Goal: Task Accomplishment & Management: Manage account settings

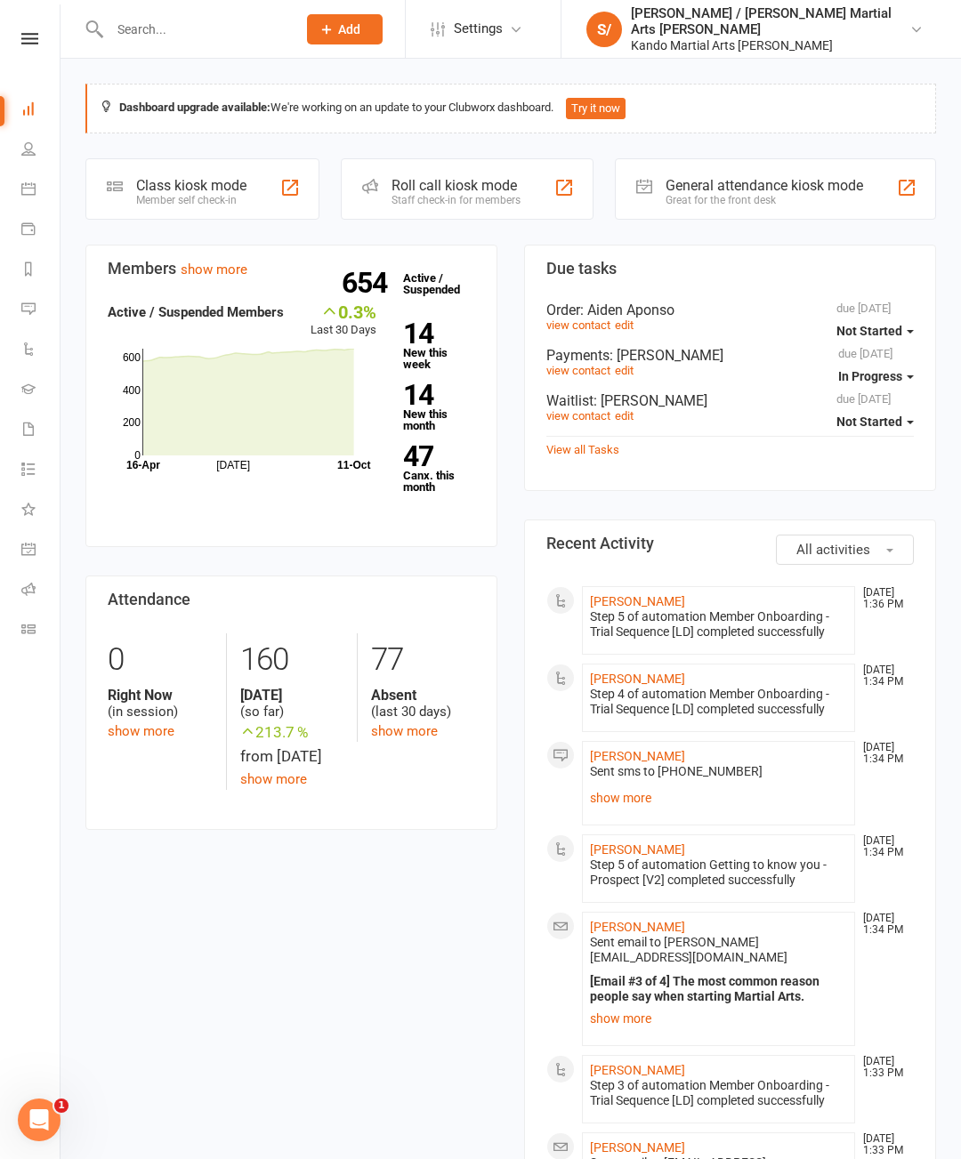
click at [44, 246] on link "Payments" at bounding box center [41, 231] width 40 height 40
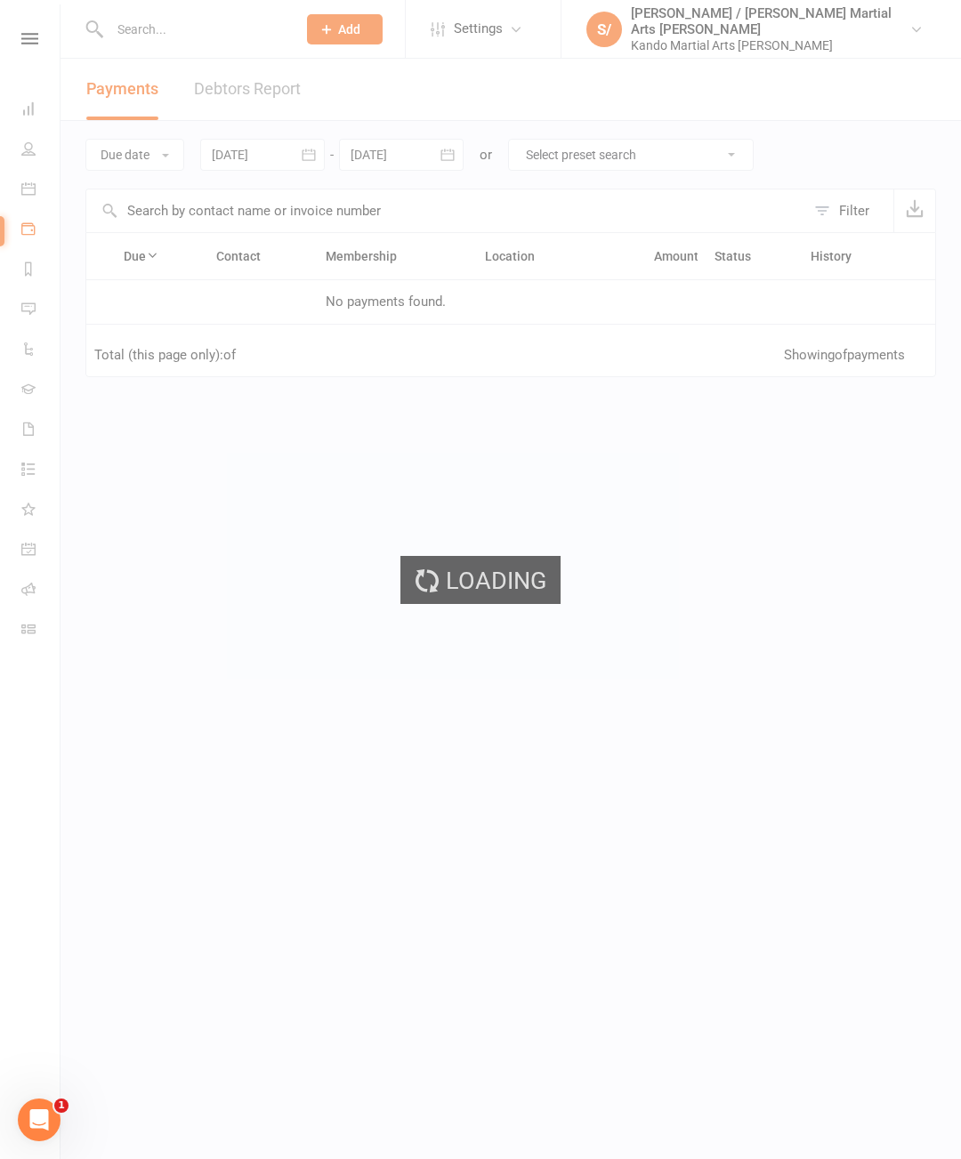
click at [18, 267] on div "Loading" at bounding box center [480, 579] width 961 height 1159
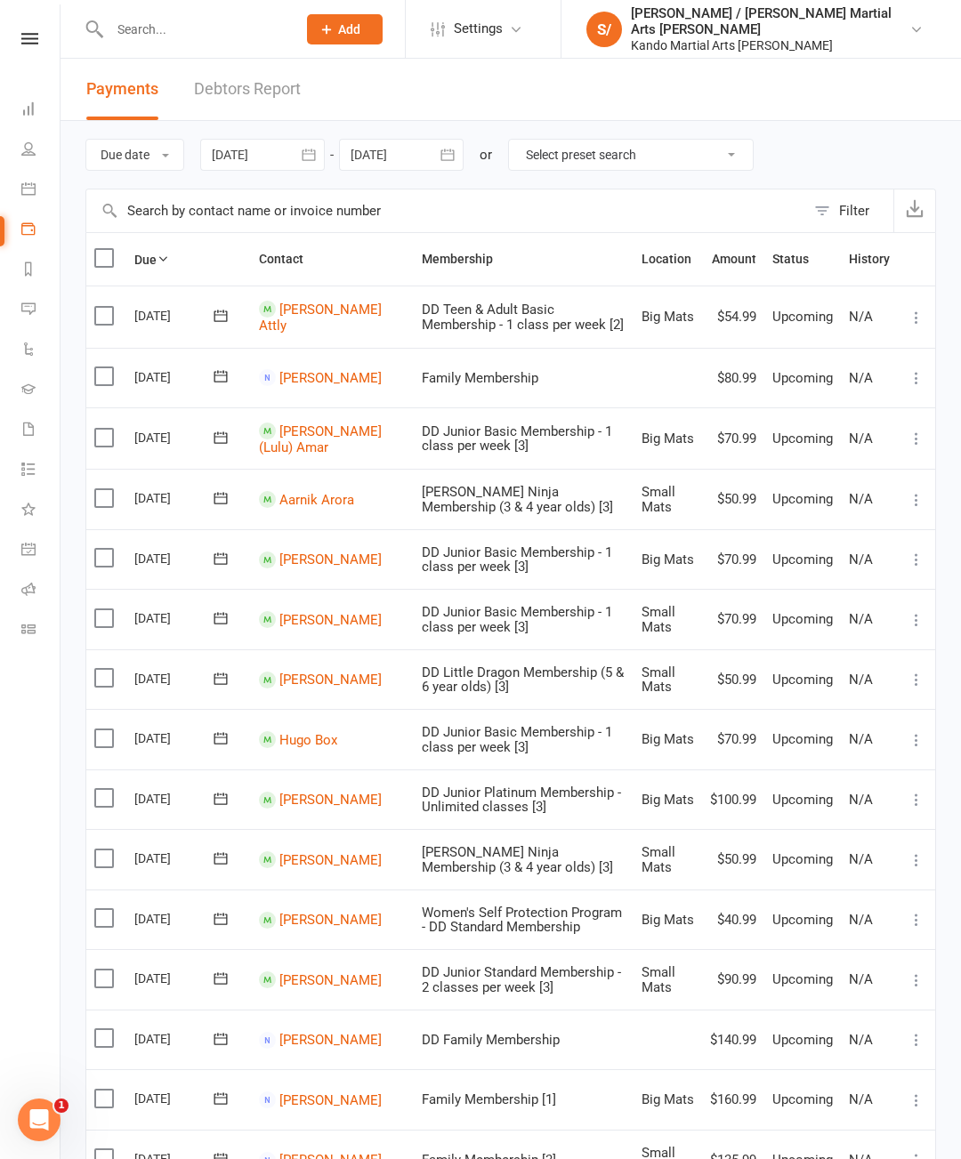
click at [38, 267] on link "Reports" at bounding box center [41, 271] width 40 height 40
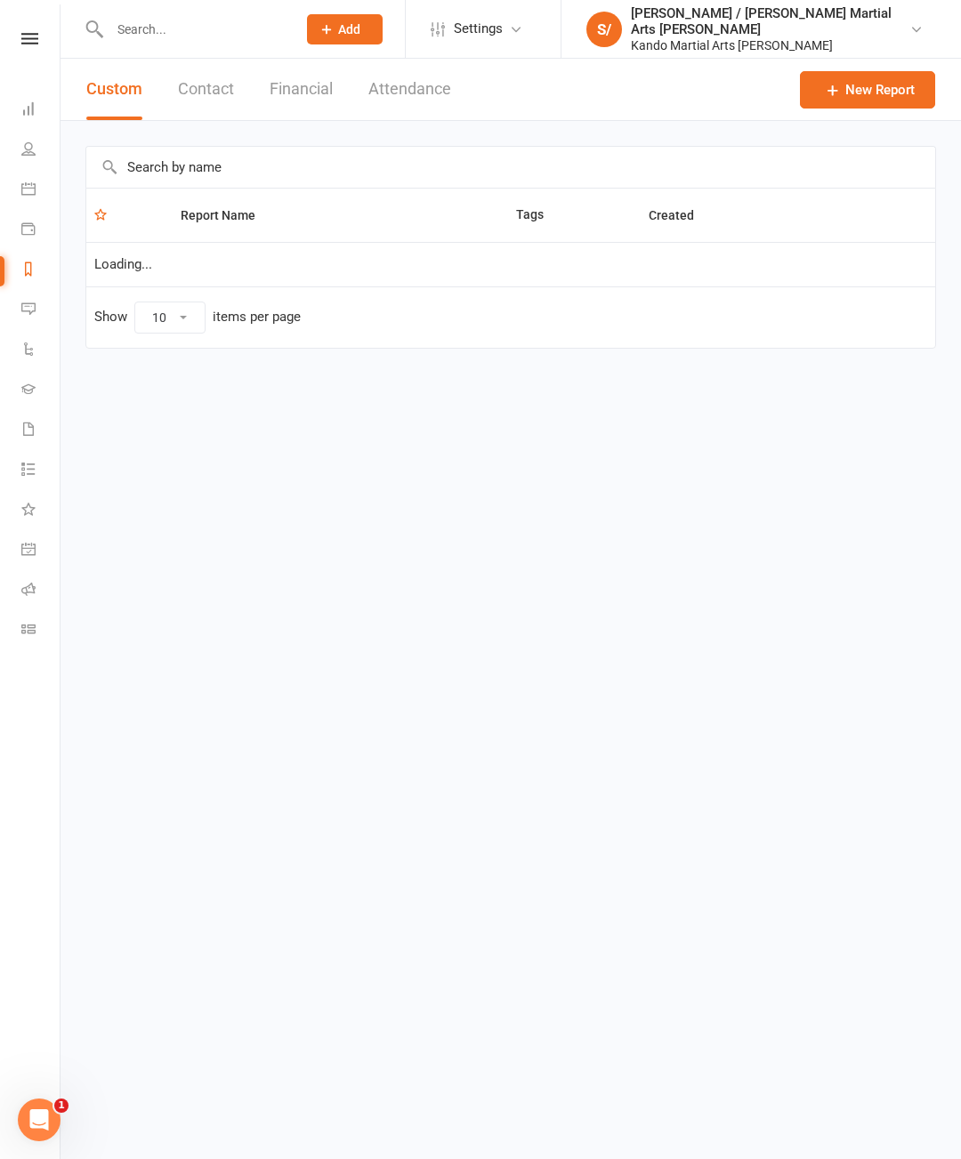
click at [364, 158] on input "text" at bounding box center [510, 167] width 849 height 41
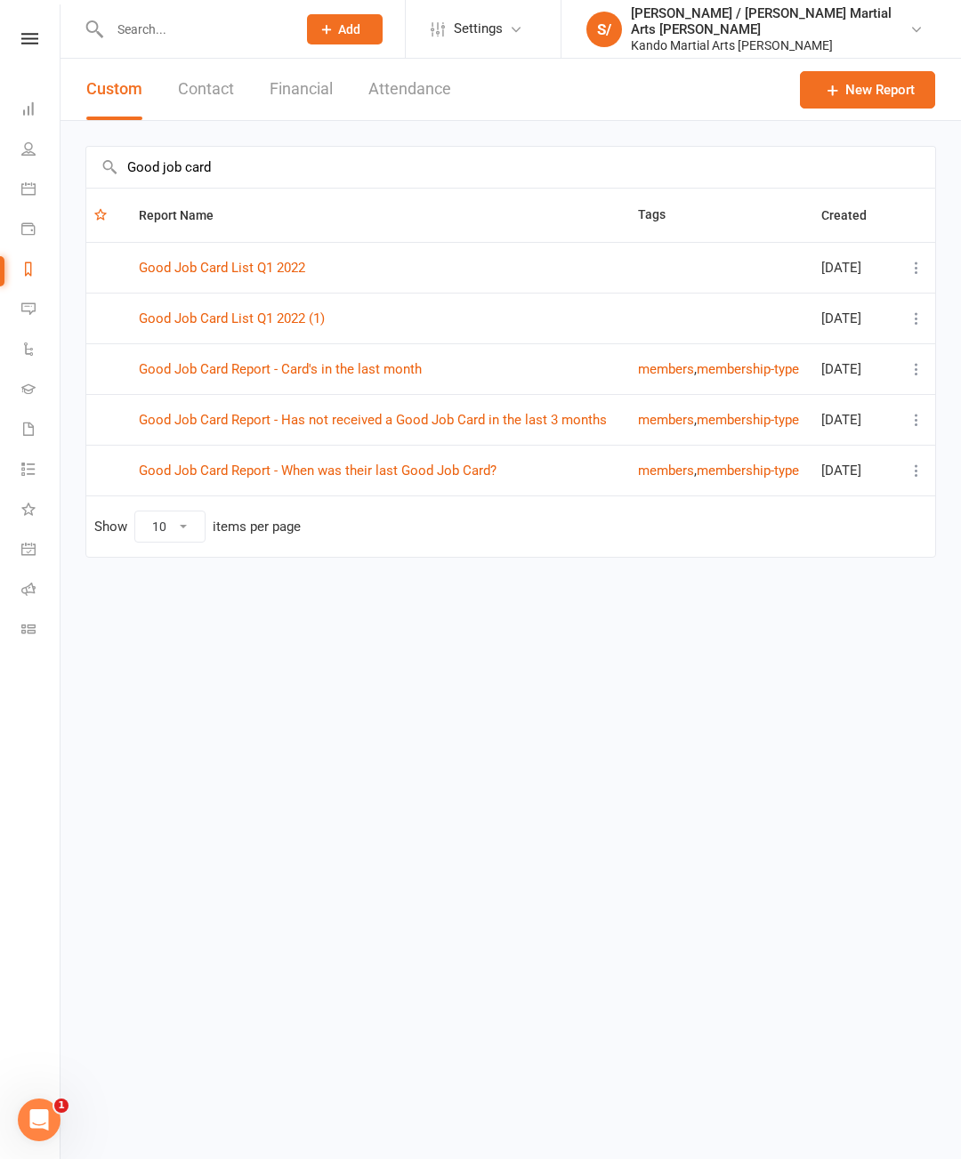
type input "Good job card"
click at [554, 414] on link "Good Job Card Report - Has not received a Good Job Card in the last 3 months" at bounding box center [373, 420] width 468 height 16
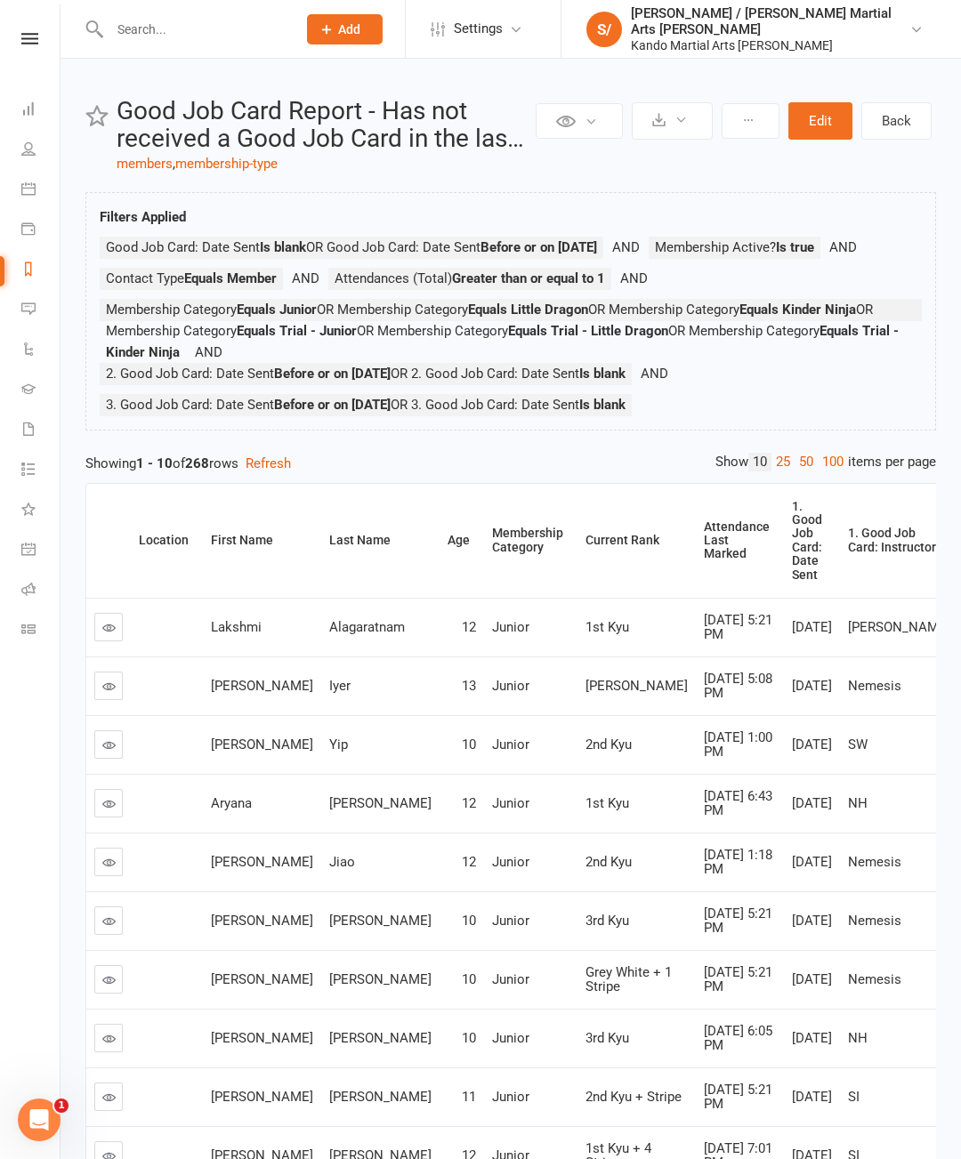
click at [811, 476] on div "Private Report Only visible by me Public Report Visible to everyone Export to C…" at bounding box center [510, 680] width 900 height 1242
click at [828, 471] on link "100" at bounding box center [832, 462] width 30 height 19
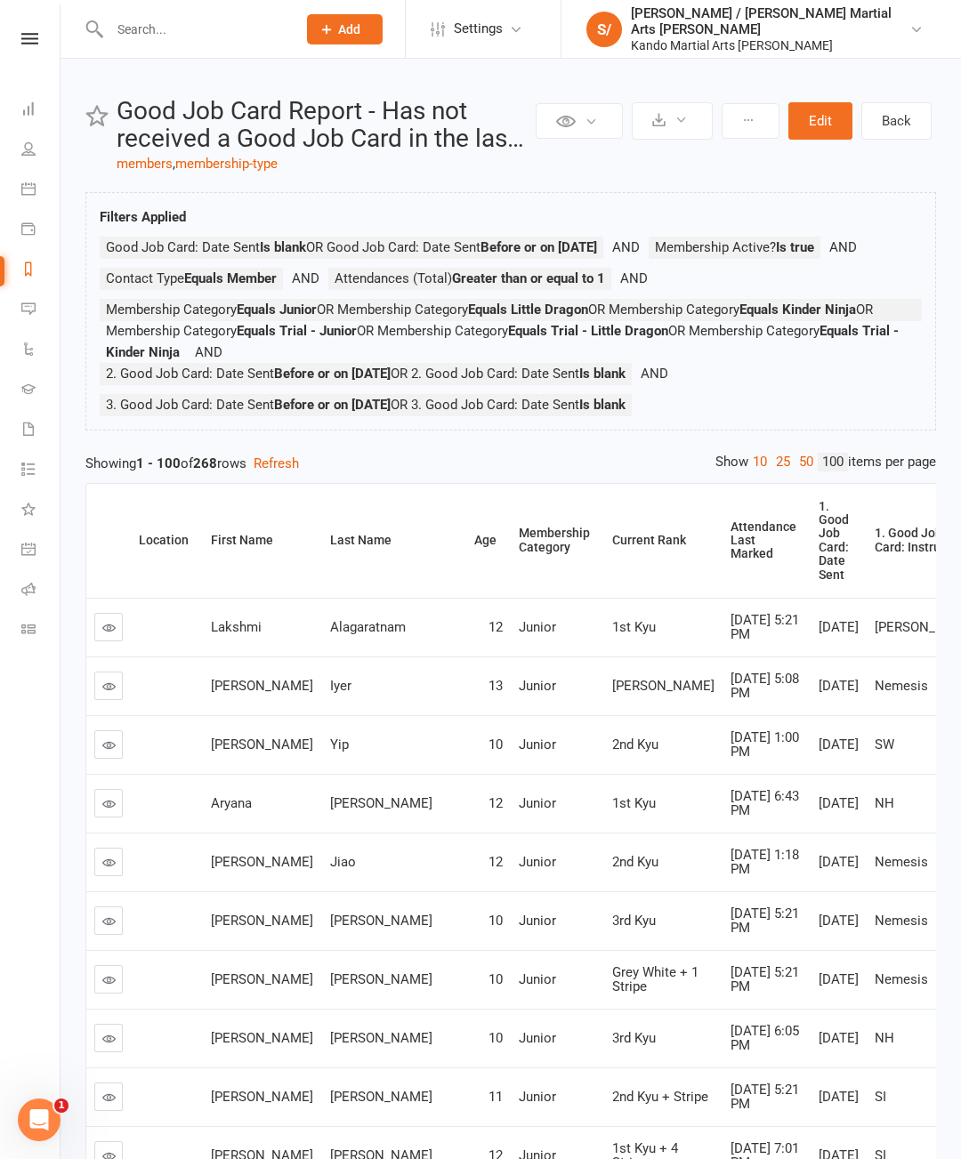
click at [730, 552] on div "Attendance Last Marked" at bounding box center [763, 540] width 66 height 41
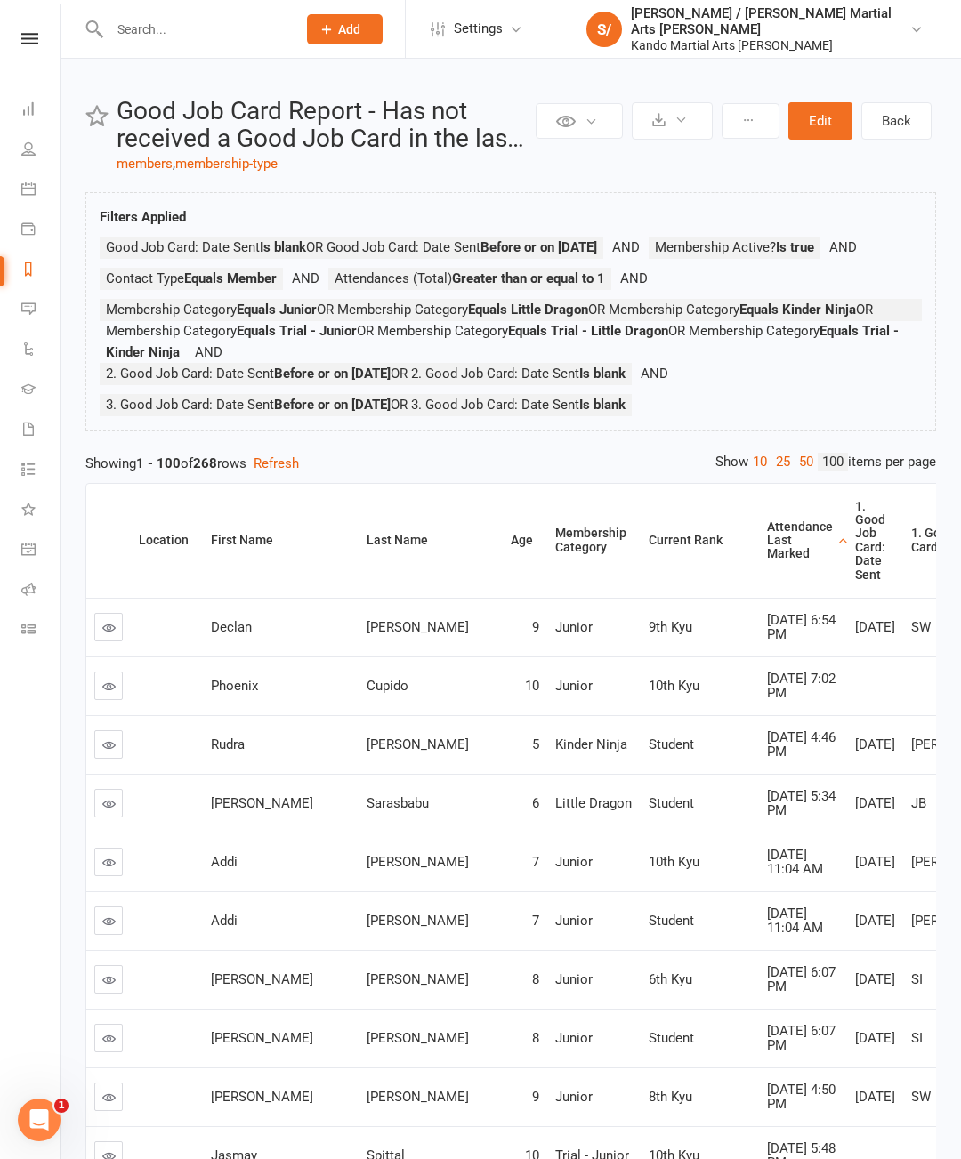
click at [767, 556] on div "Attendance Last Marked" at bounding box center [800, 540] width 66 height 41
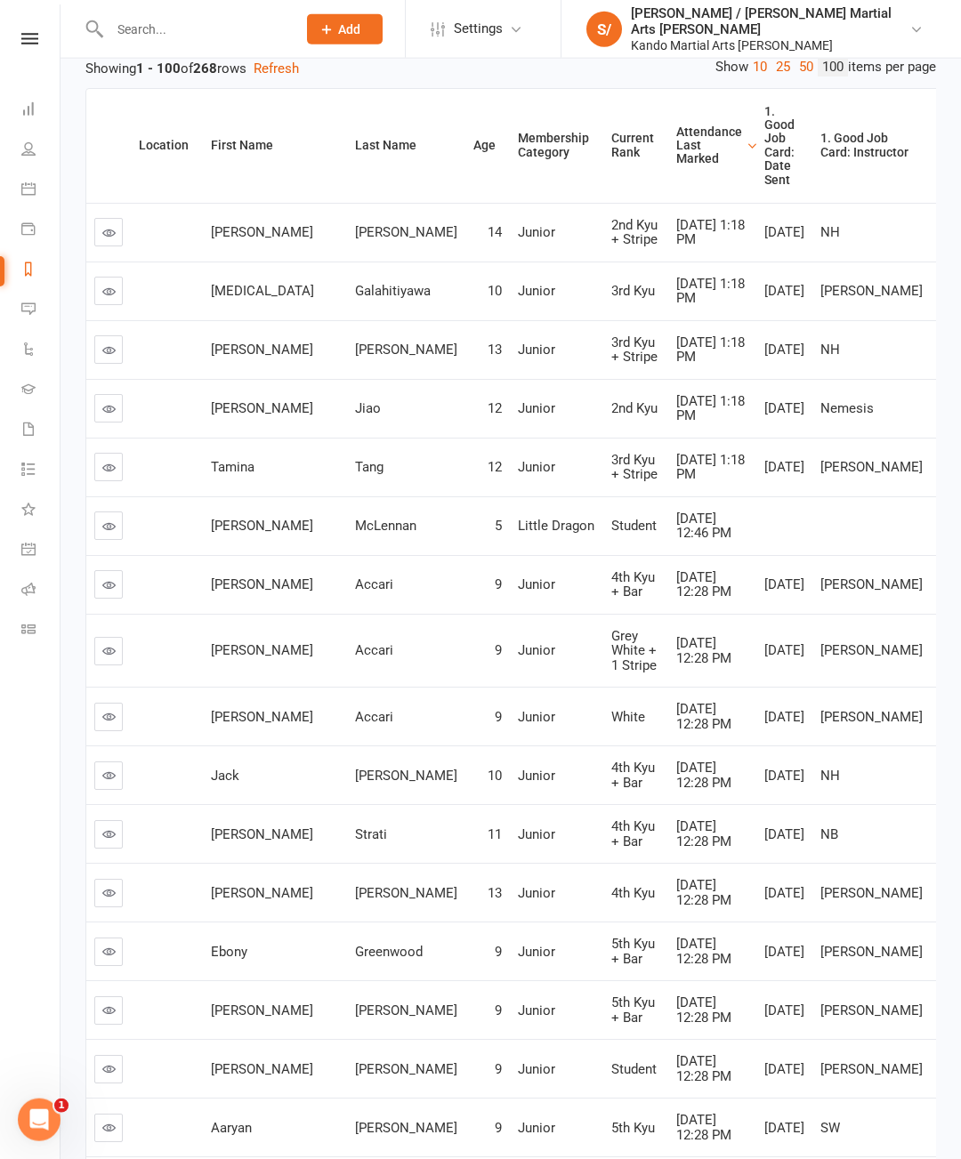
scroll to position [396, 0]
click at [114, 664] on link at bounding box center [108, 650] width 28 height 28
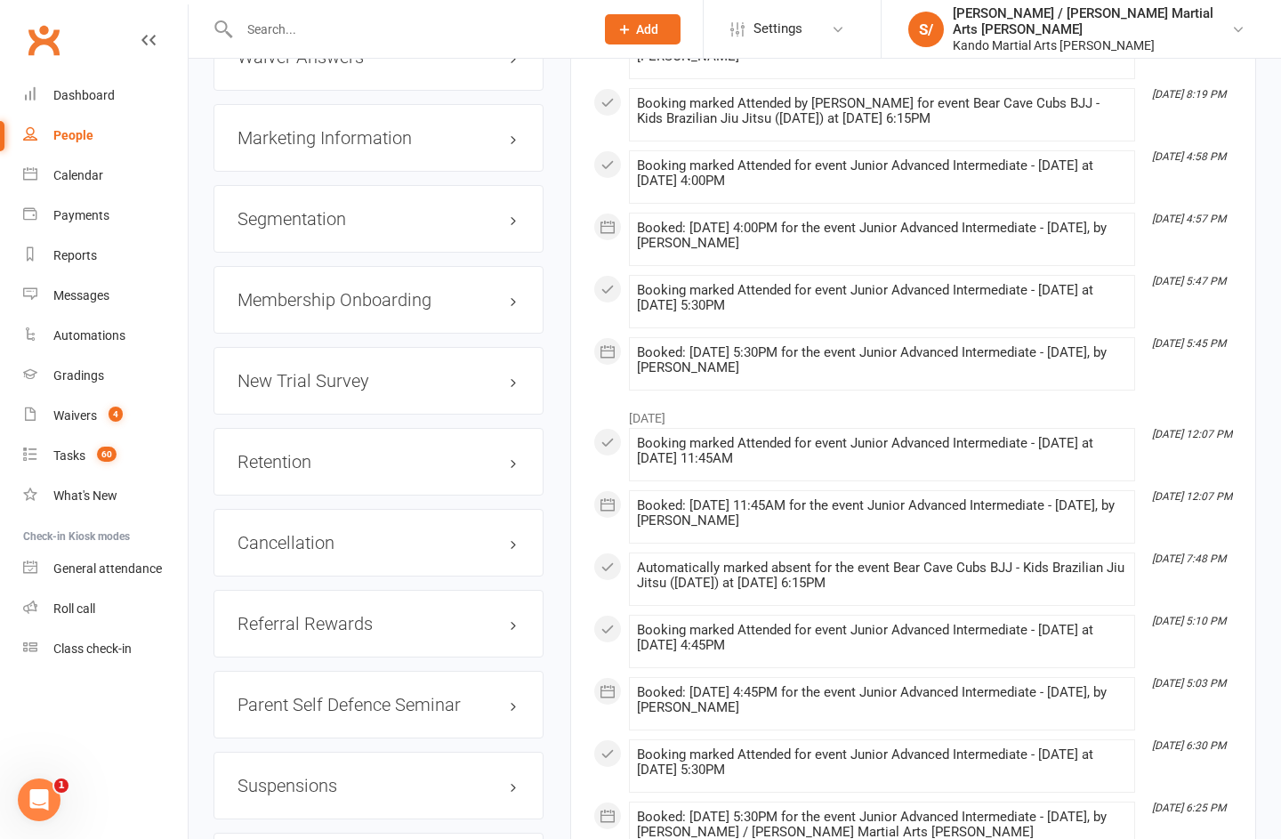
scroll to position [2432, 0]
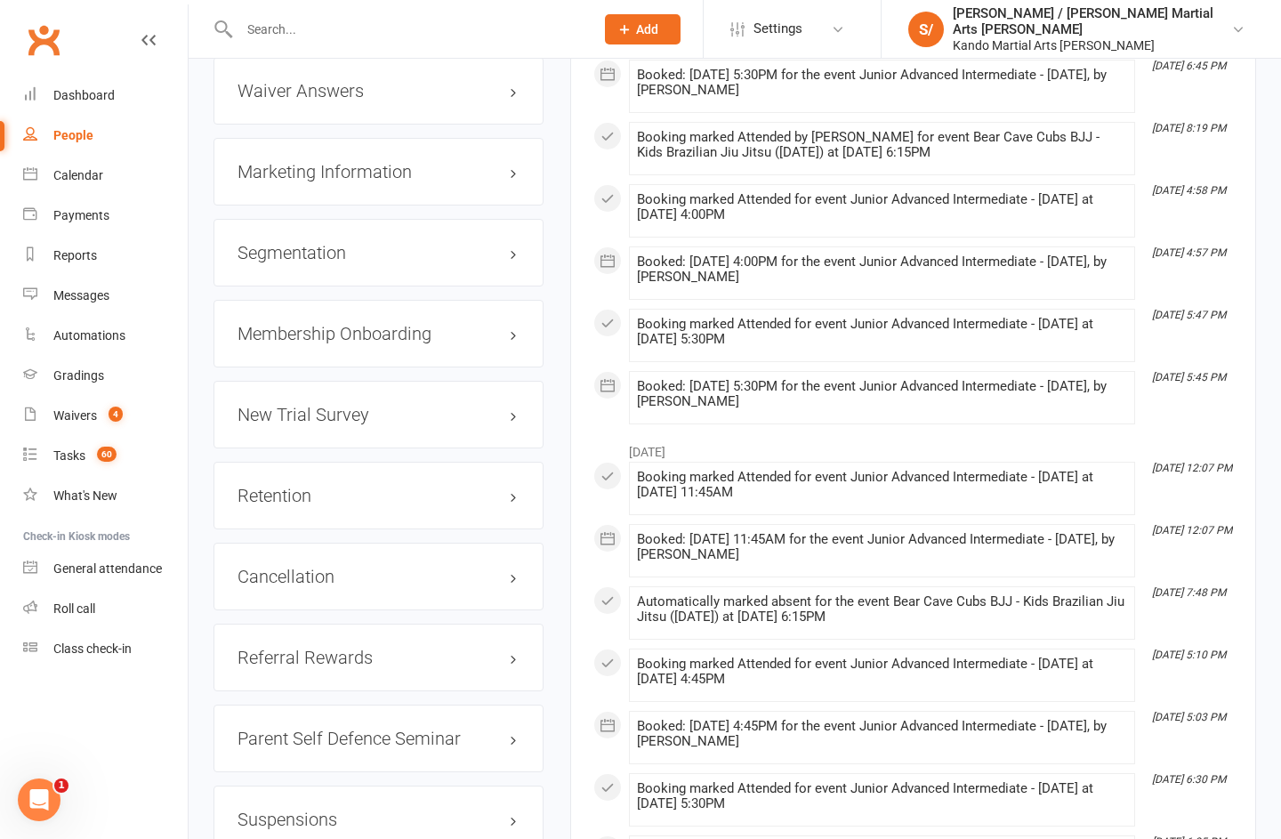
click at [0, 0] on link "edit" at bounding box center [0, 0] width 0 height 0
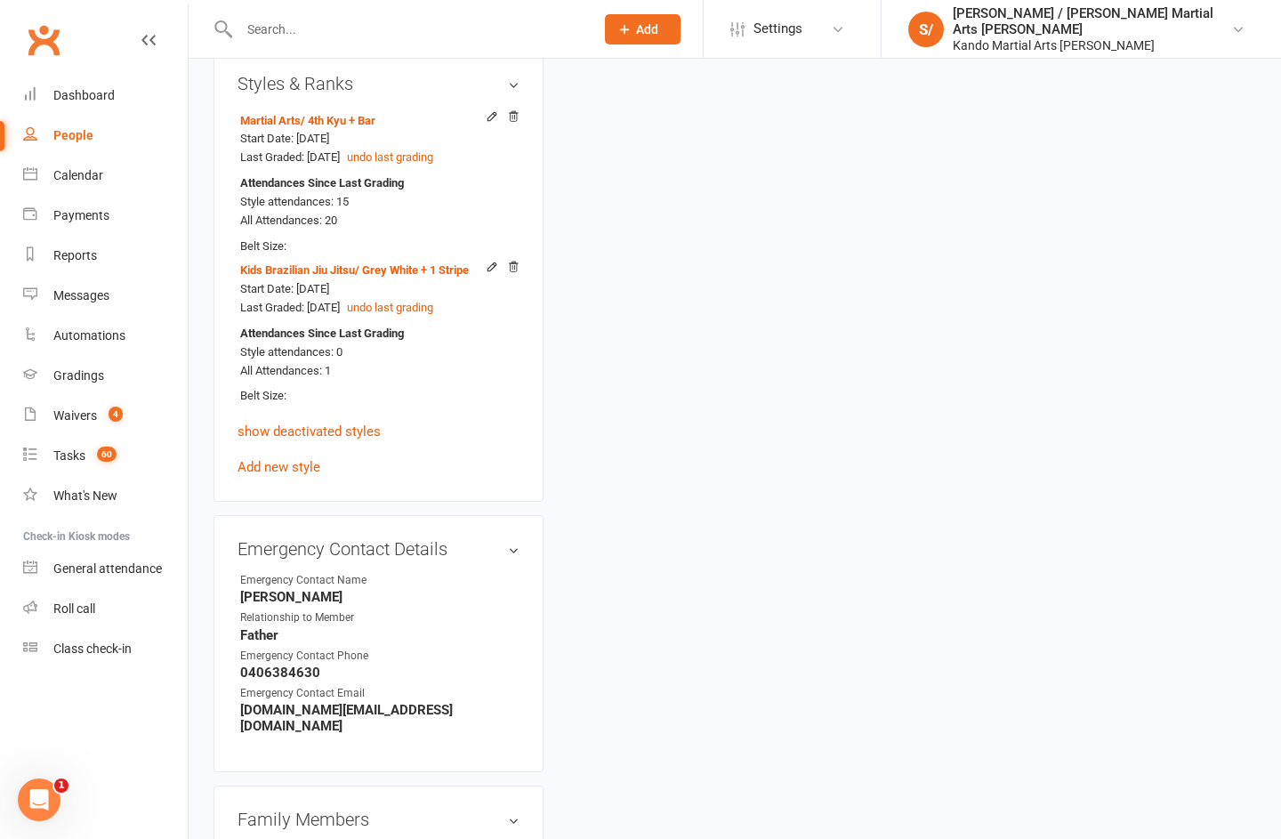
scroll to position [173, 0]
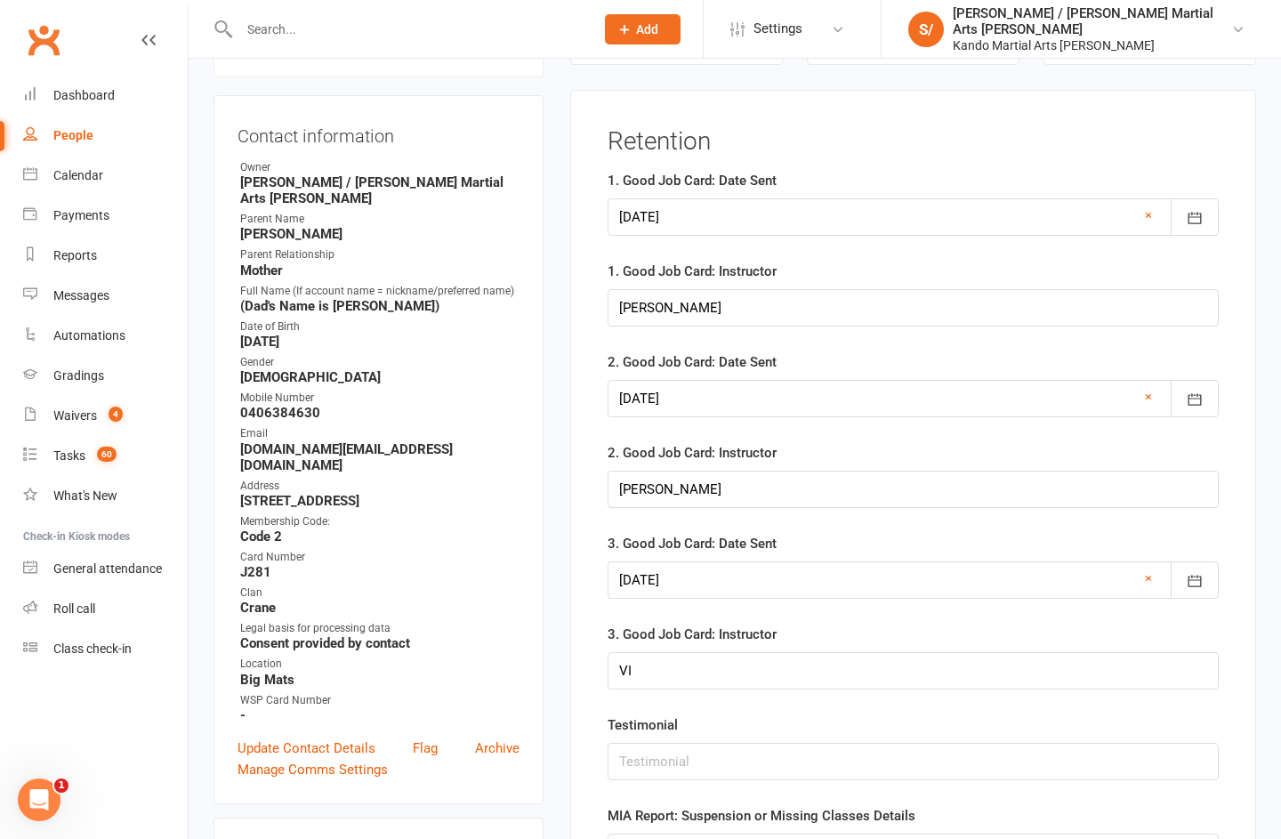
click at [960, 205] on button "button" at bounding box center [1195, 216] width 48 height 37
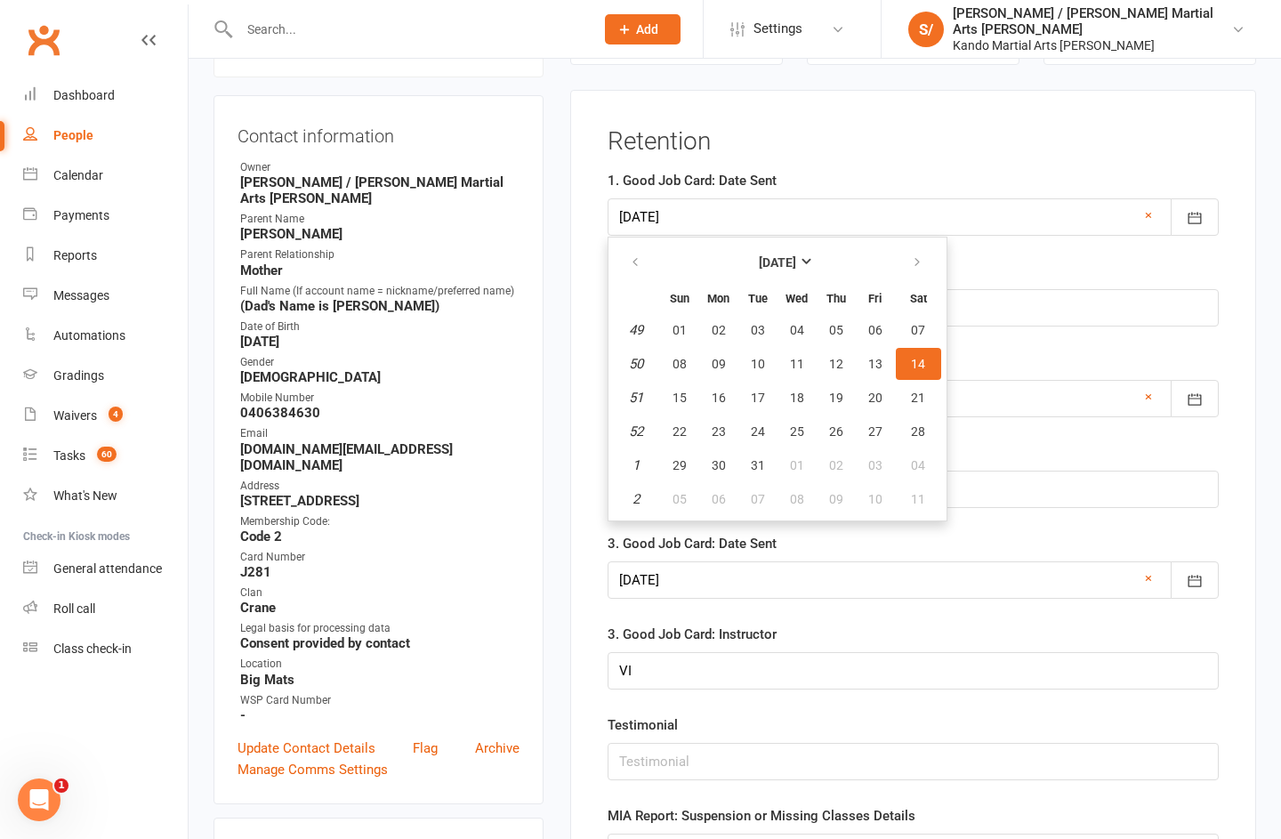
click at [935, 257] on button "button" at bounding box center [918, 262] width 38 height 32
click at [938, 254] on button "button" at bounding box center [918, 262] width 38 height 32
click at [923, 255] on icon "button" at bounding box center [917, 262] width 12 height 14
click at [921, 261] on icon "button" at bounding box center [917, 262] width 12 height 14
click at [922, 257] on icon "button" at bounding box center [917, 262] width 12 height 14
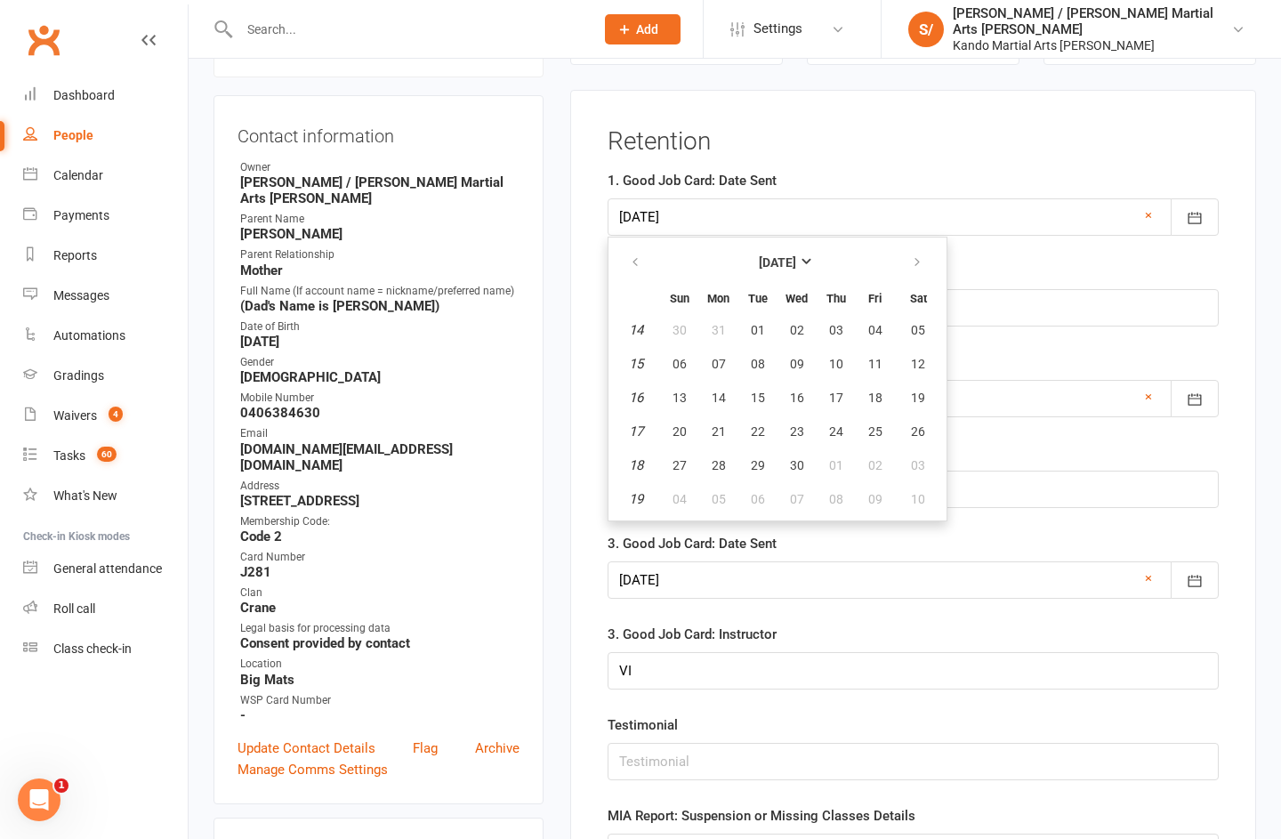
click at [916, 258] on button "button" at bounding box center [918, 262] width 38 height 32
click at [922, 256] on icon "button" at bounding box center [917, 262] width 12 height 14
click at [915, 255] on button "button" at bounding box center [918, 262] width 38 height 32
click at [910, 264] on button "button" at bounding box center [918, 262] width 38 height 32
click at [917, 261] on button "button" at bounding box center [918, 262] width 38 height 32
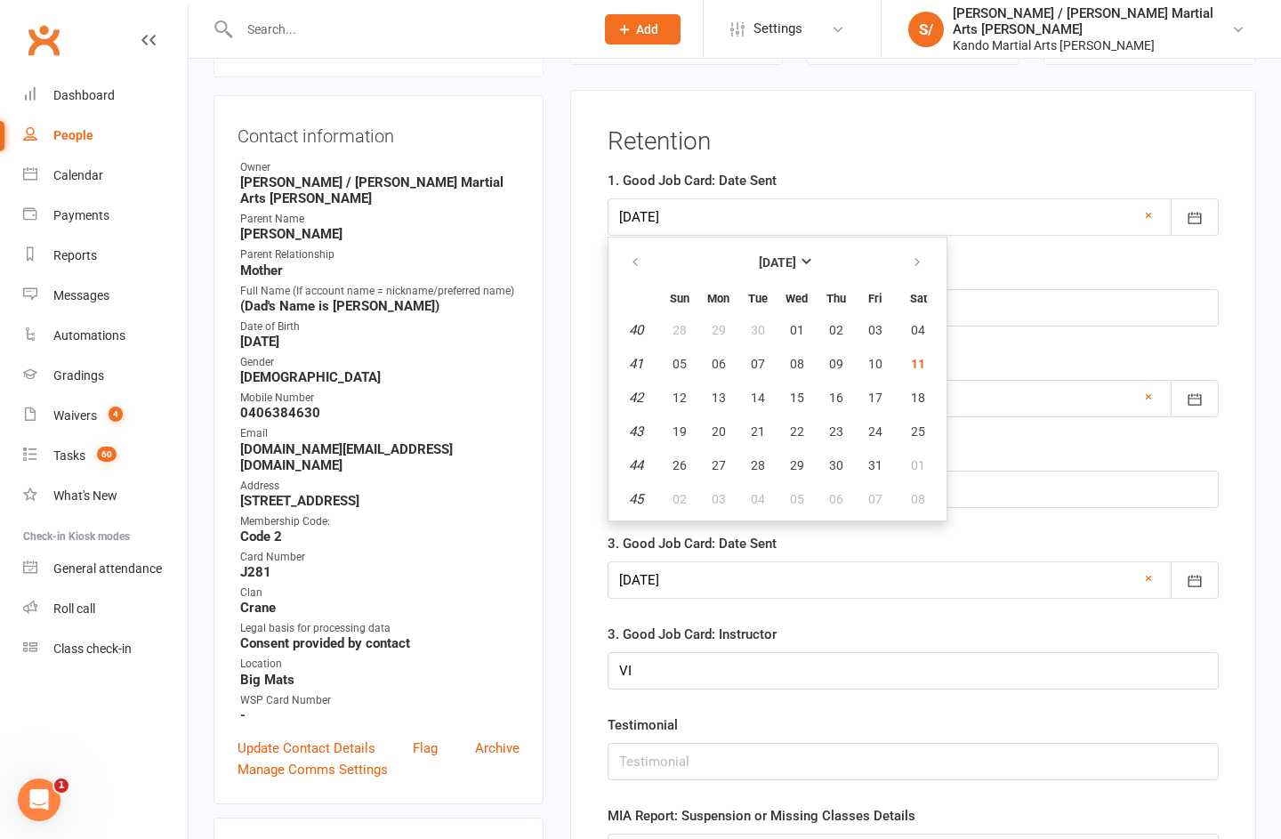
click at [925, 360] on span "11" at bounding box center [918, 364] width 14 height 14
type input "[DATE]"
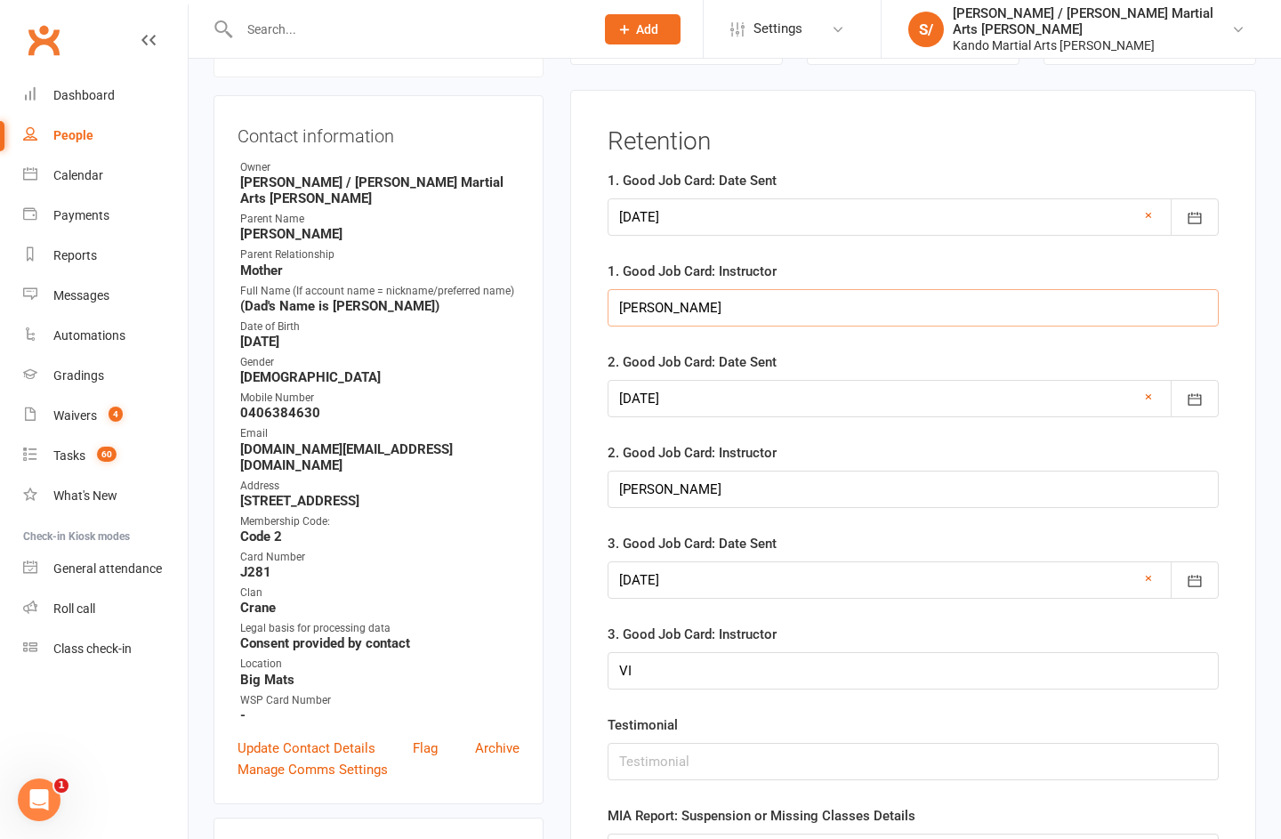
click at [718, 300] on input "[PERSON_NAME]" at bounding box center [913, 307] width 611 height 37
type input "J"
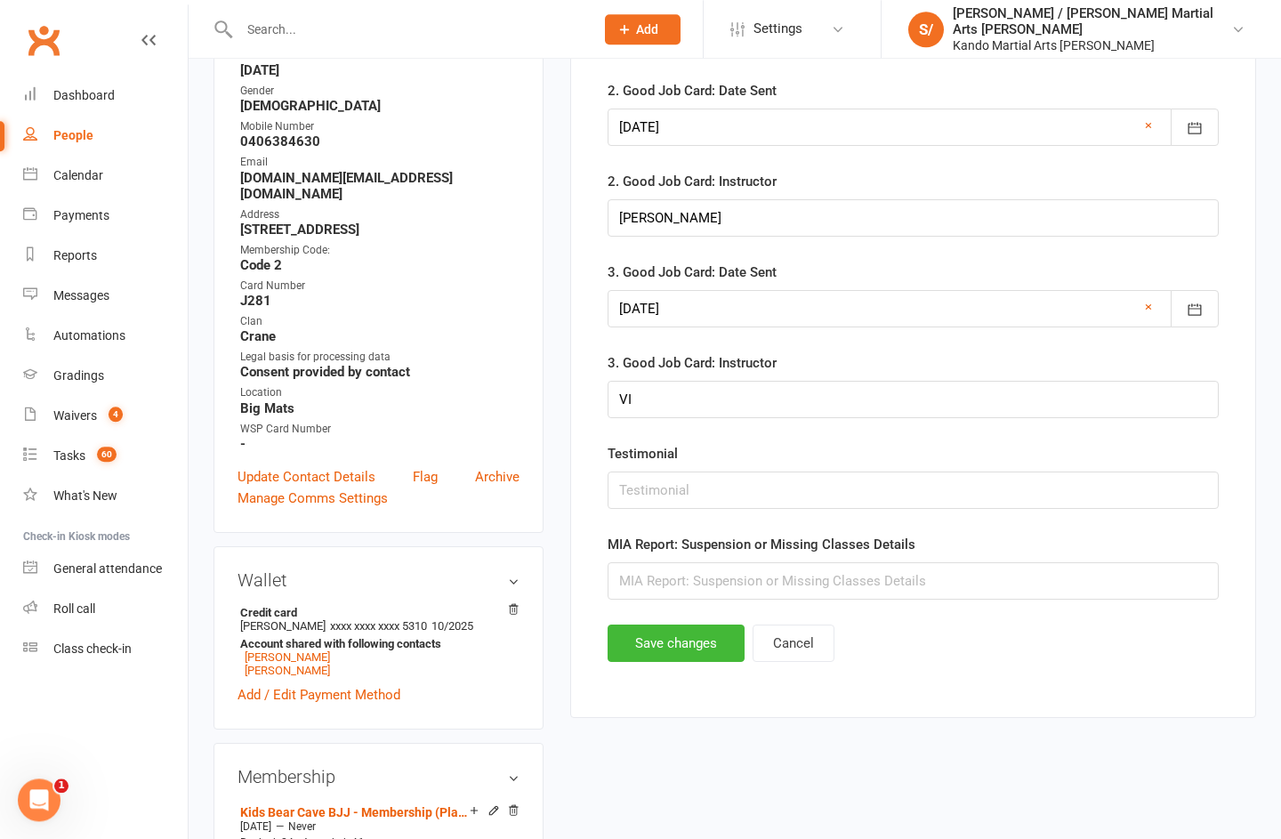
type input "[PERSON_NAME]"
click at [658, 649] on button "Save changes" at bounding box center [676, 642] width 137 height 37
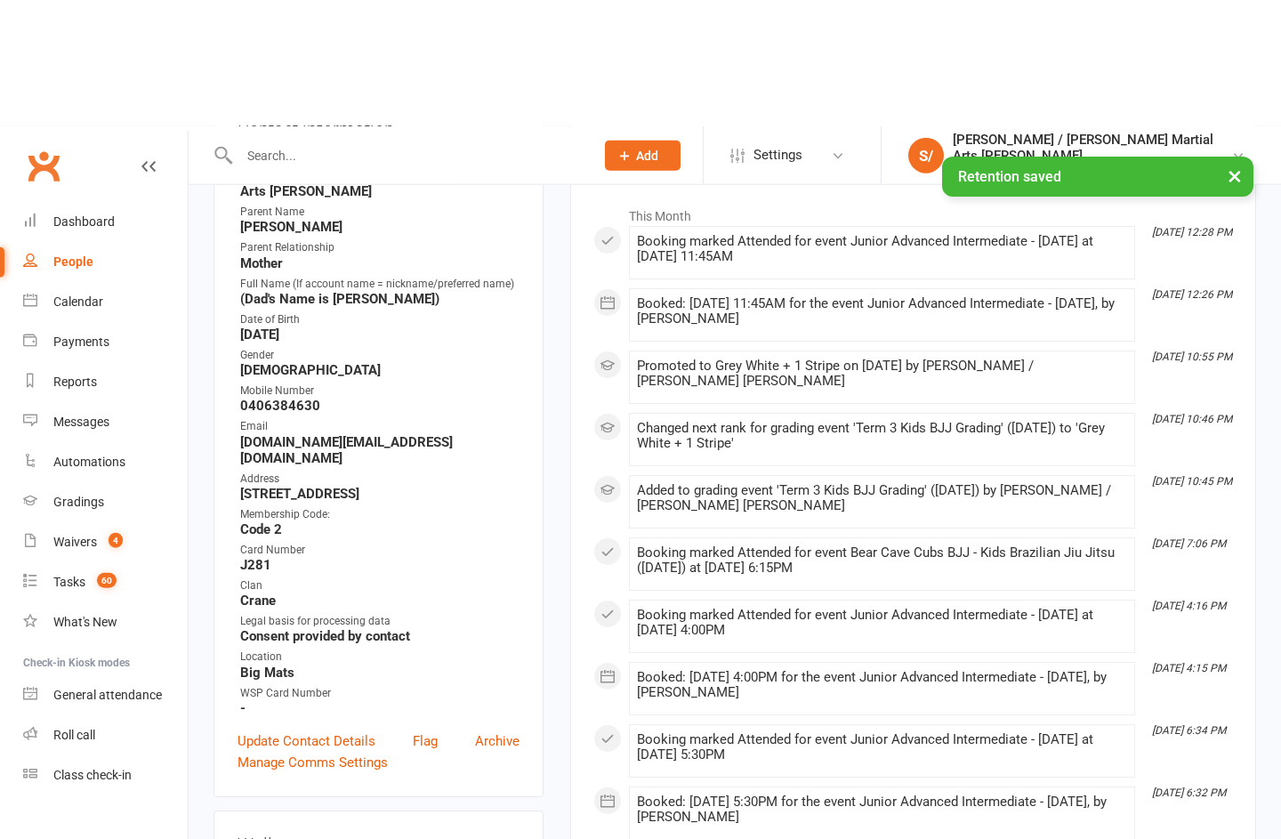
scroll to position [0, 0]
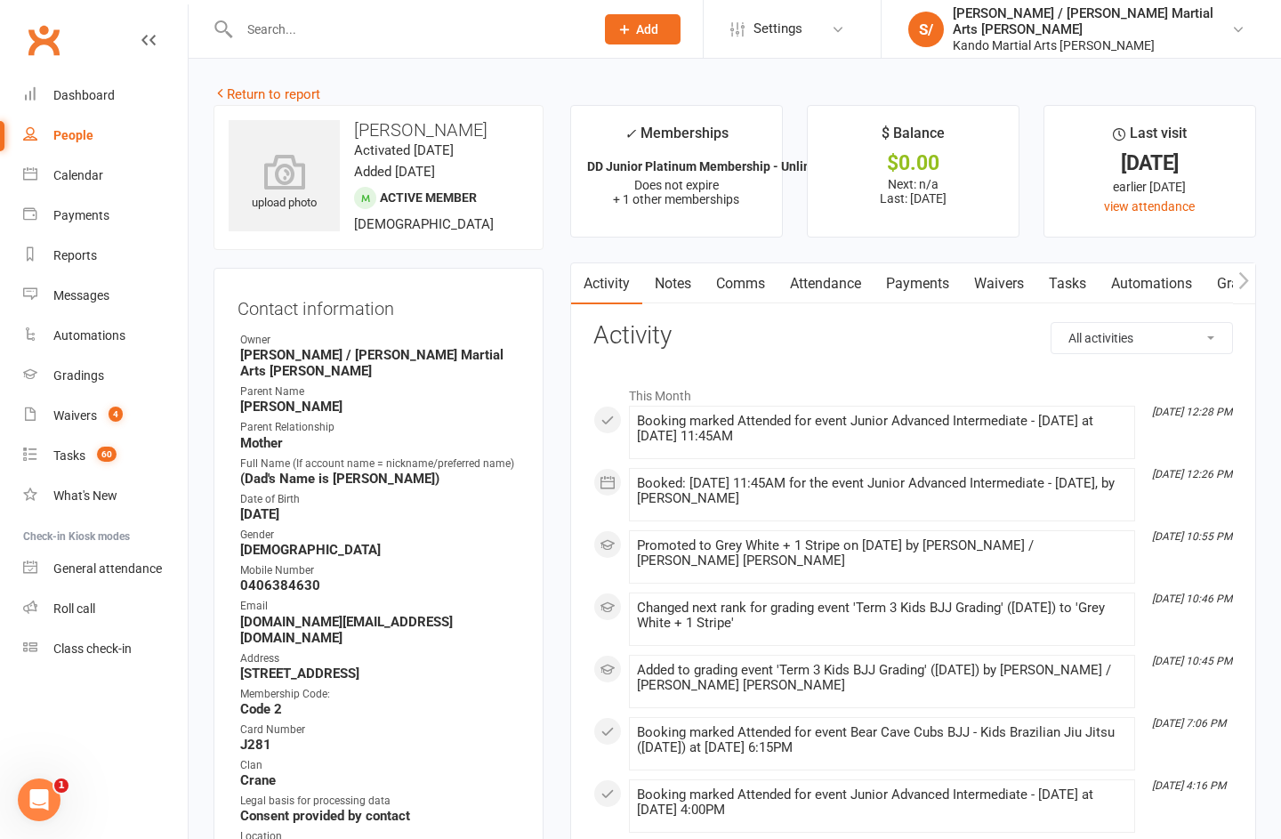
click at [220, 86] on icon at bounding box center [219, 92] width 13 height 13
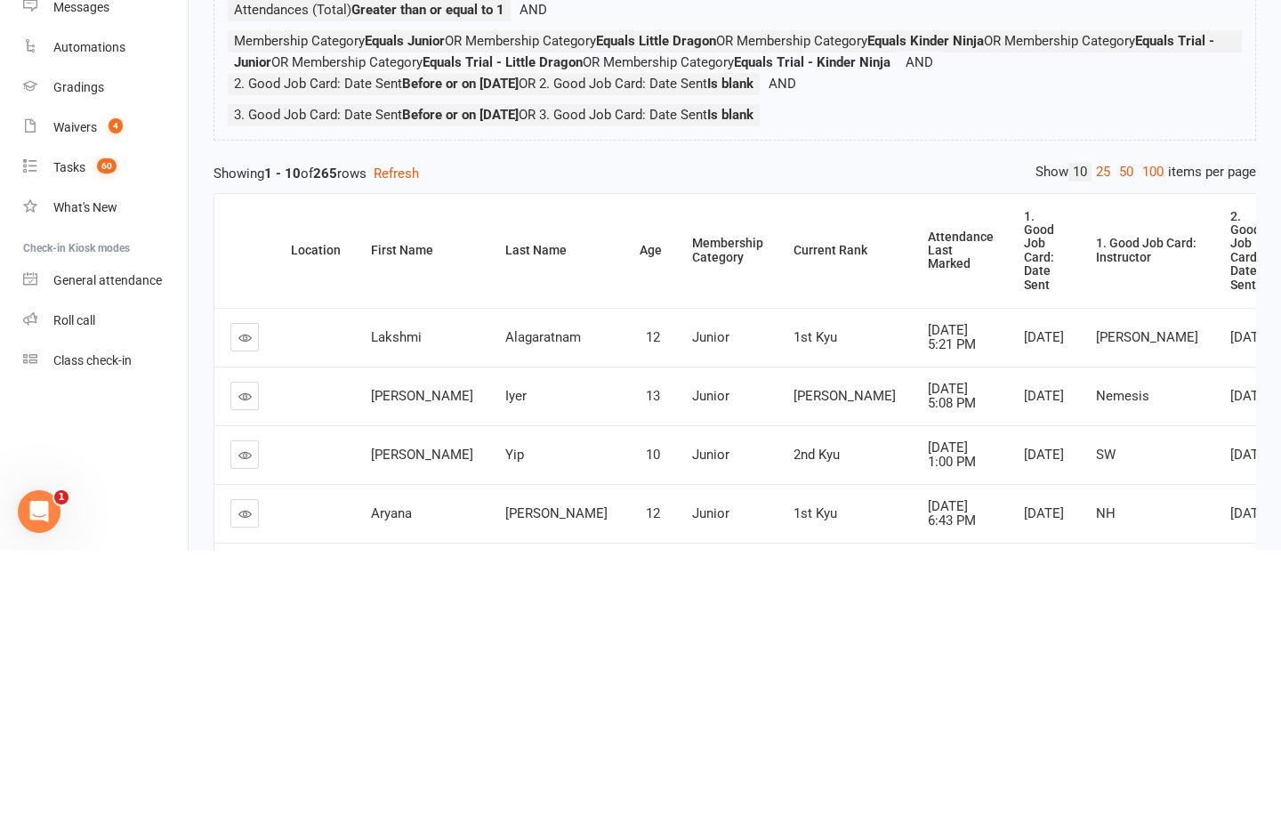
scroll to position [313, 0]
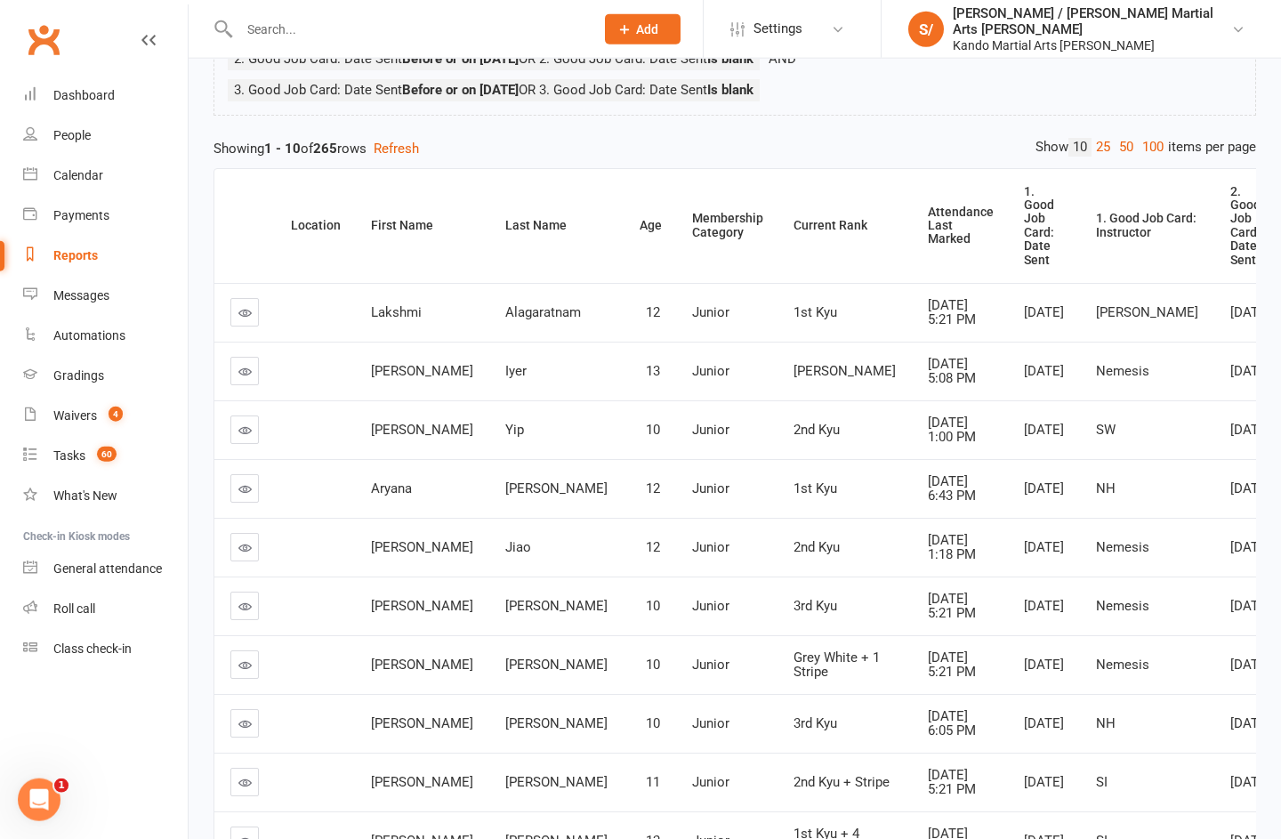
click at [960, 141] on link "100" at bounding box center [1153, 147] width 30 height 19
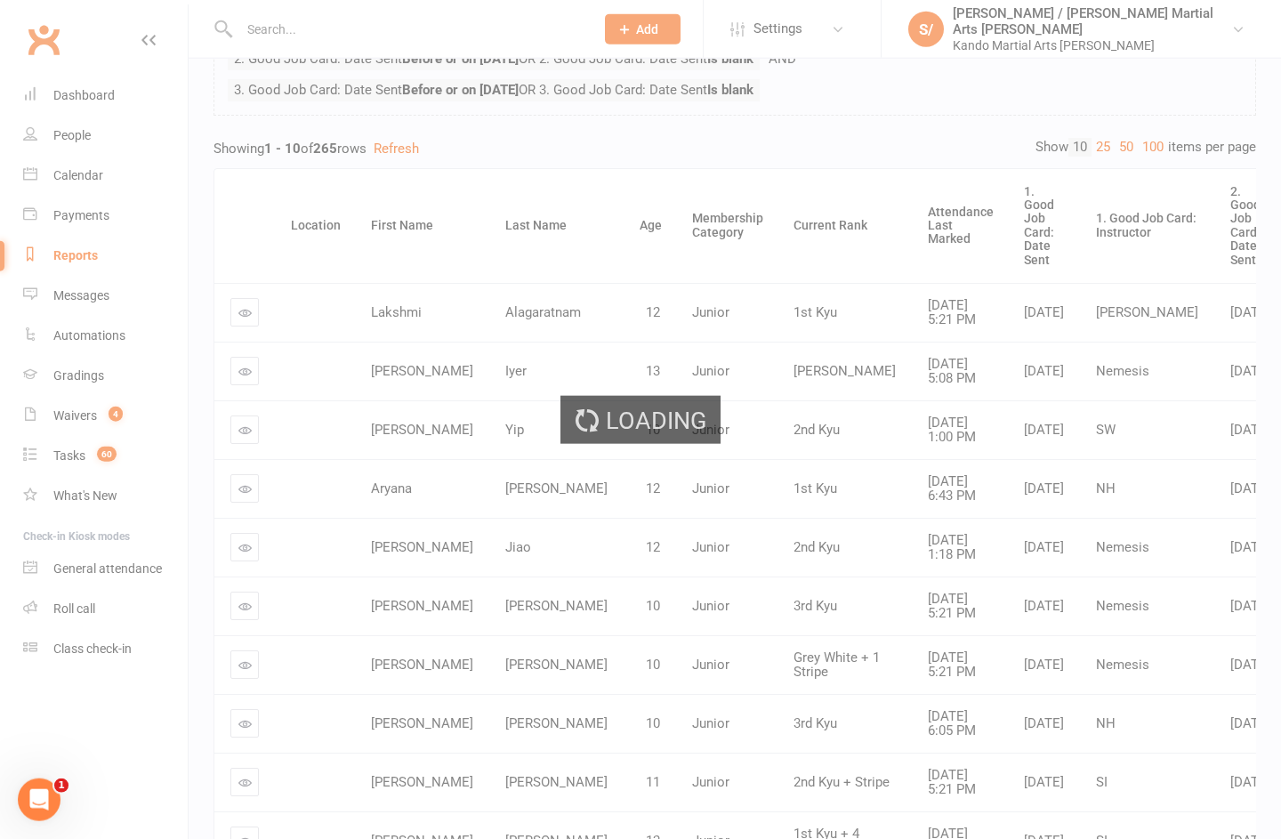
scroll to position [314, 0]
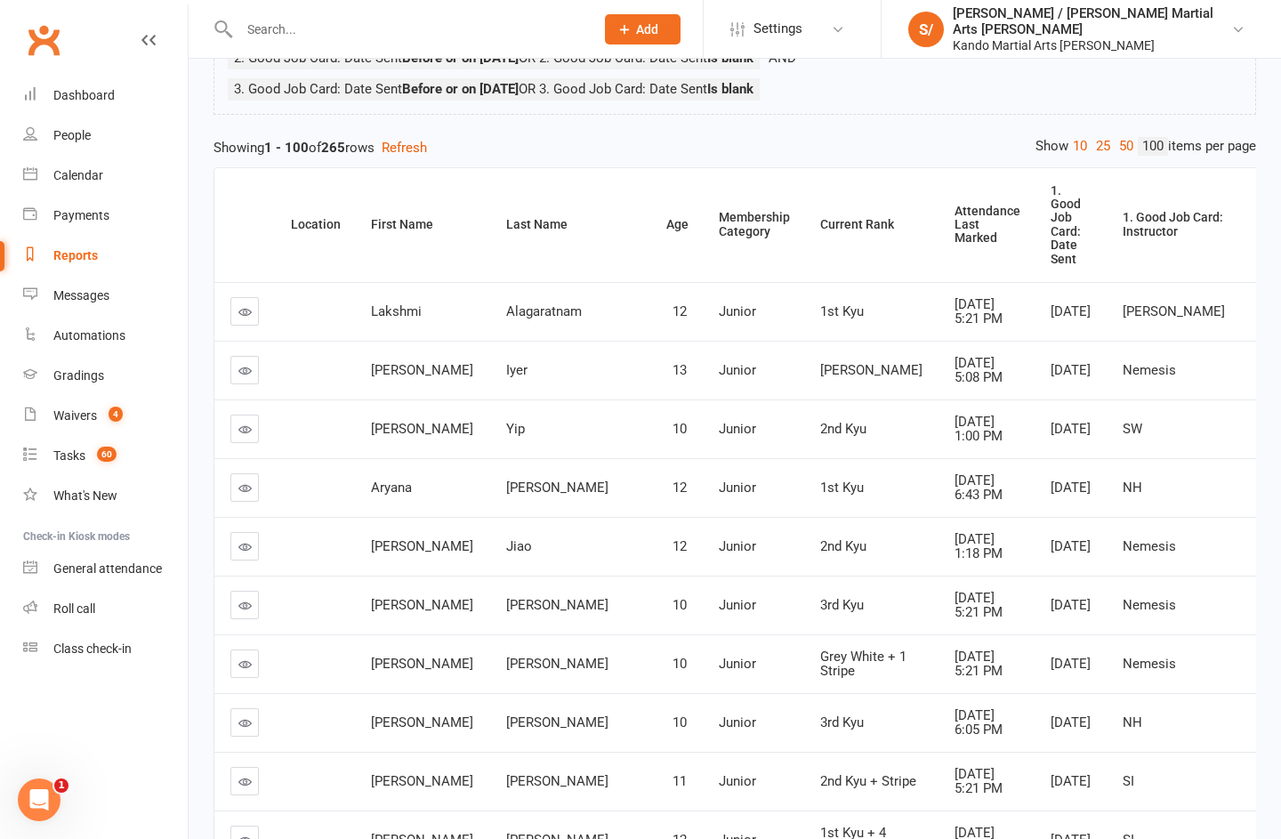
click at [954, 226] on div "Attendance Last Marked" at bounding box center [987, 225] width 66 height 41
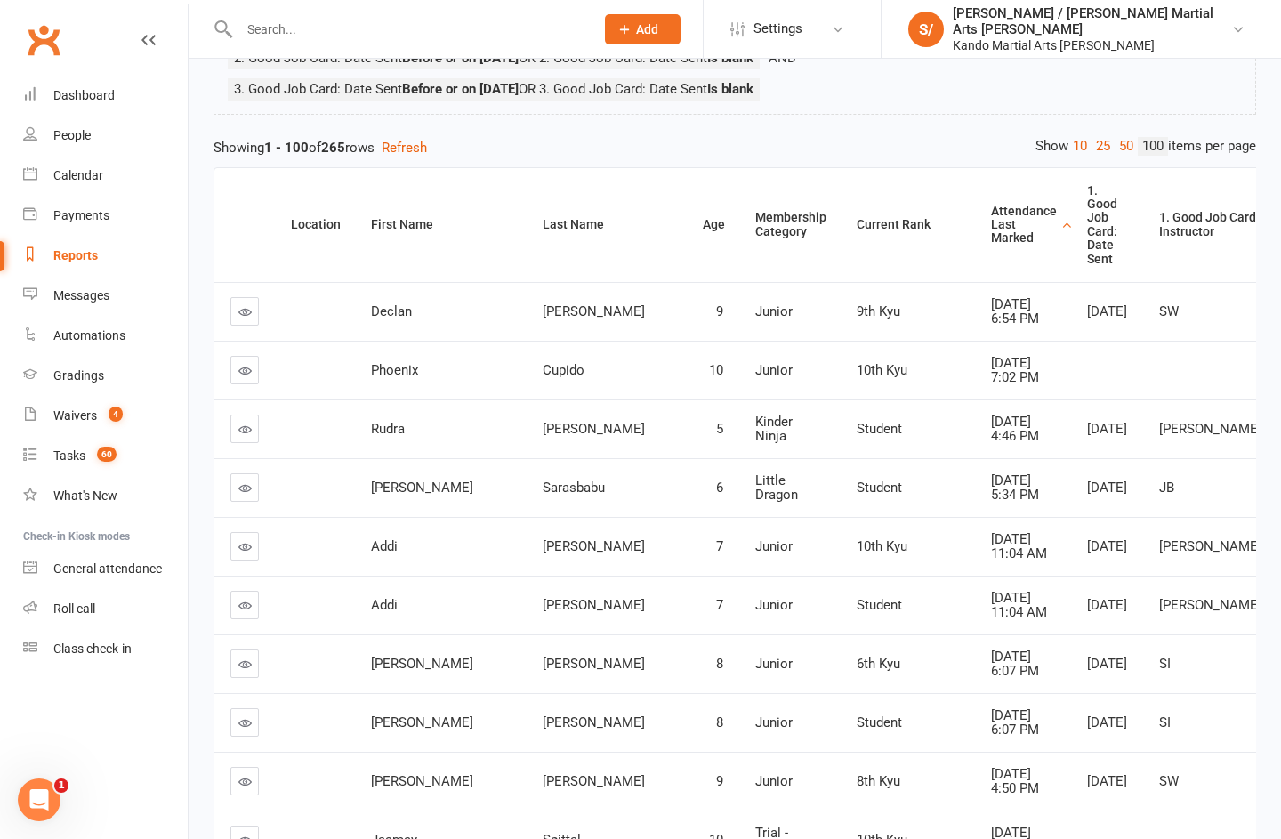
click at [960, 221] on div "Attendance Last Marked" at bounding box center [1024, 225] width 66 height 41
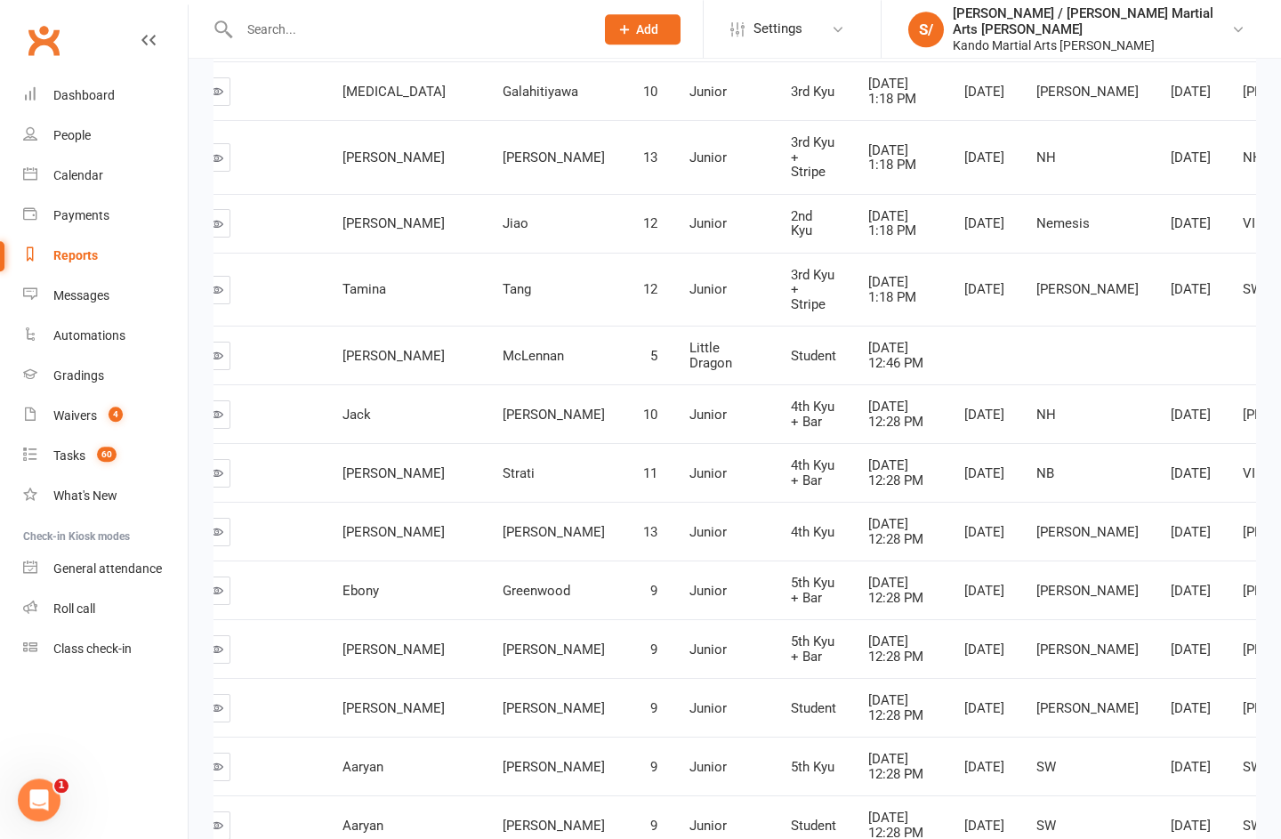
scroll to position [0, 5]
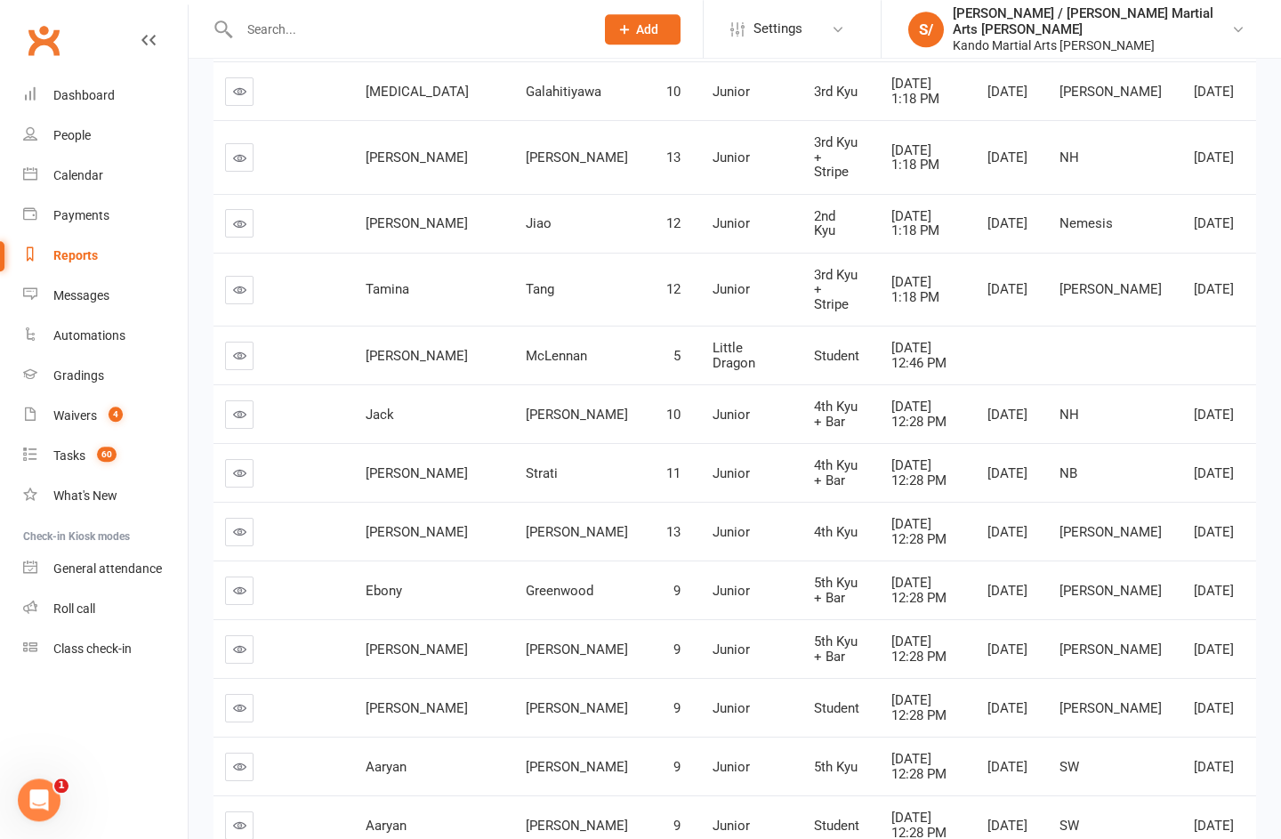
click at [250, 487] on link at bounding box center [239, 473] width 28 height 28
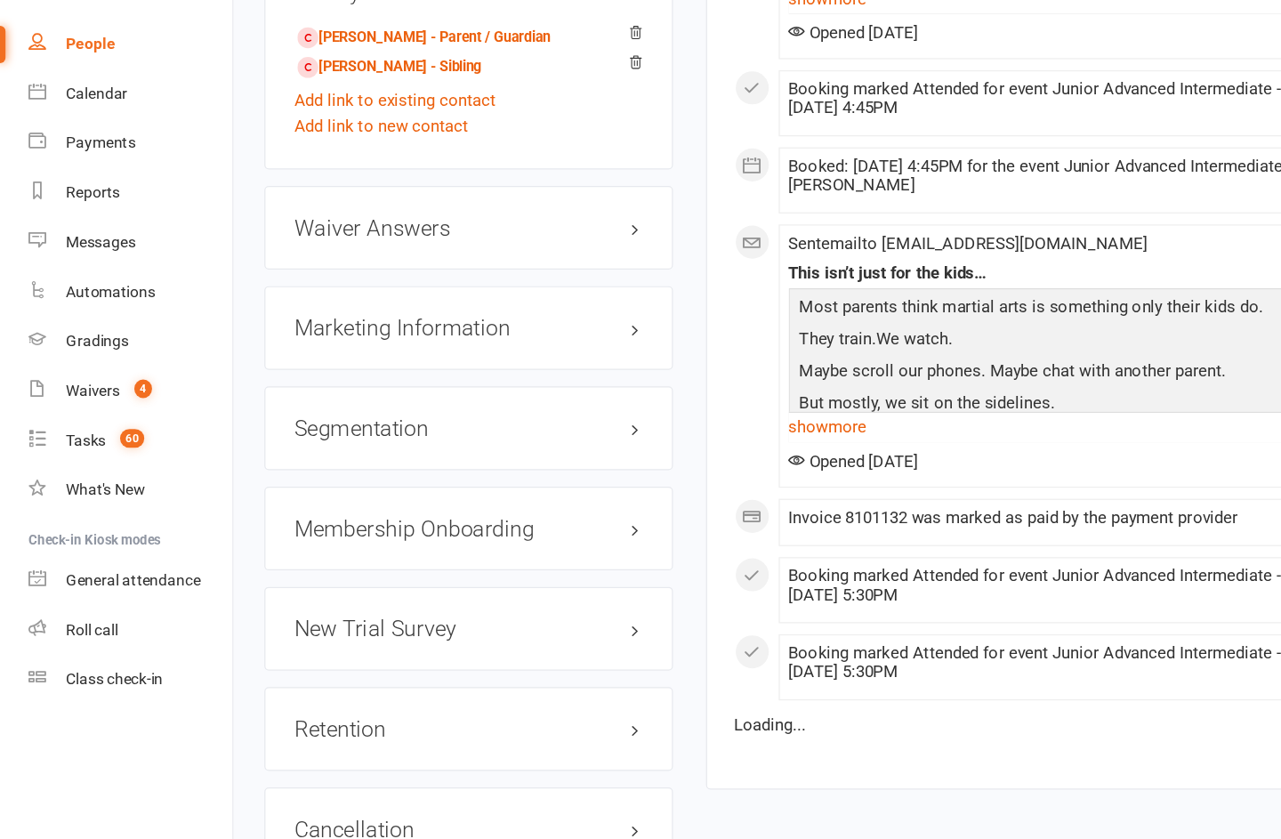
scroll to position [1931, 0]
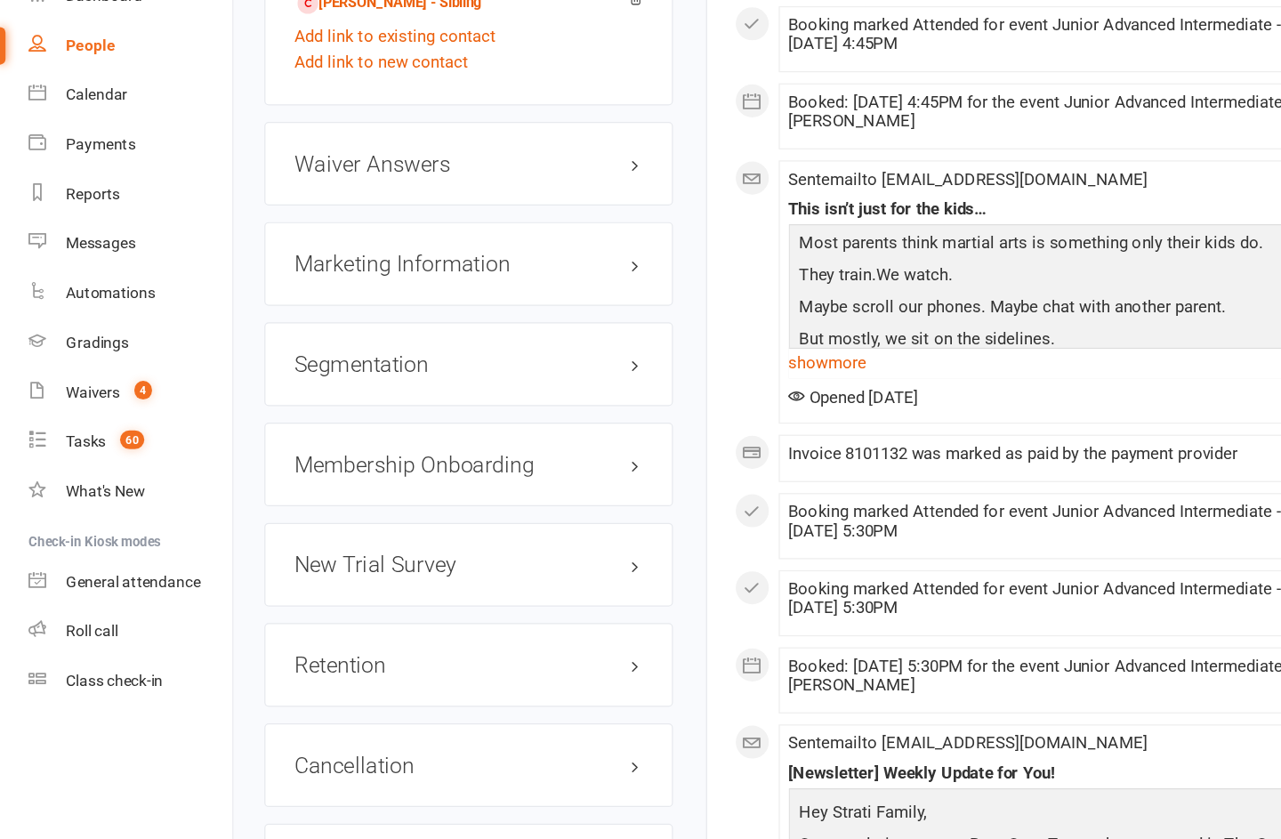
click at [0, 0] on link "edit" at bounding box center [0, 0] width 0 height 0
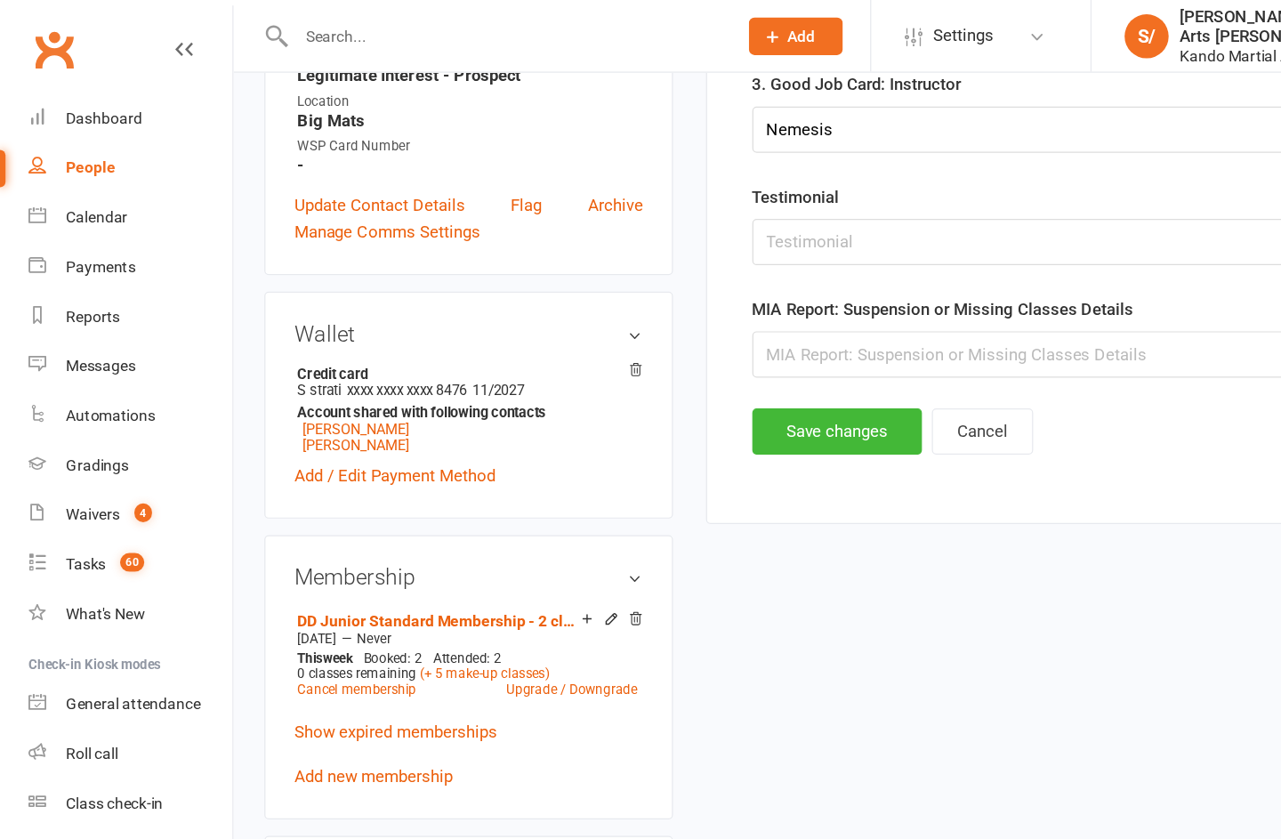
scroll to position [172, 0]
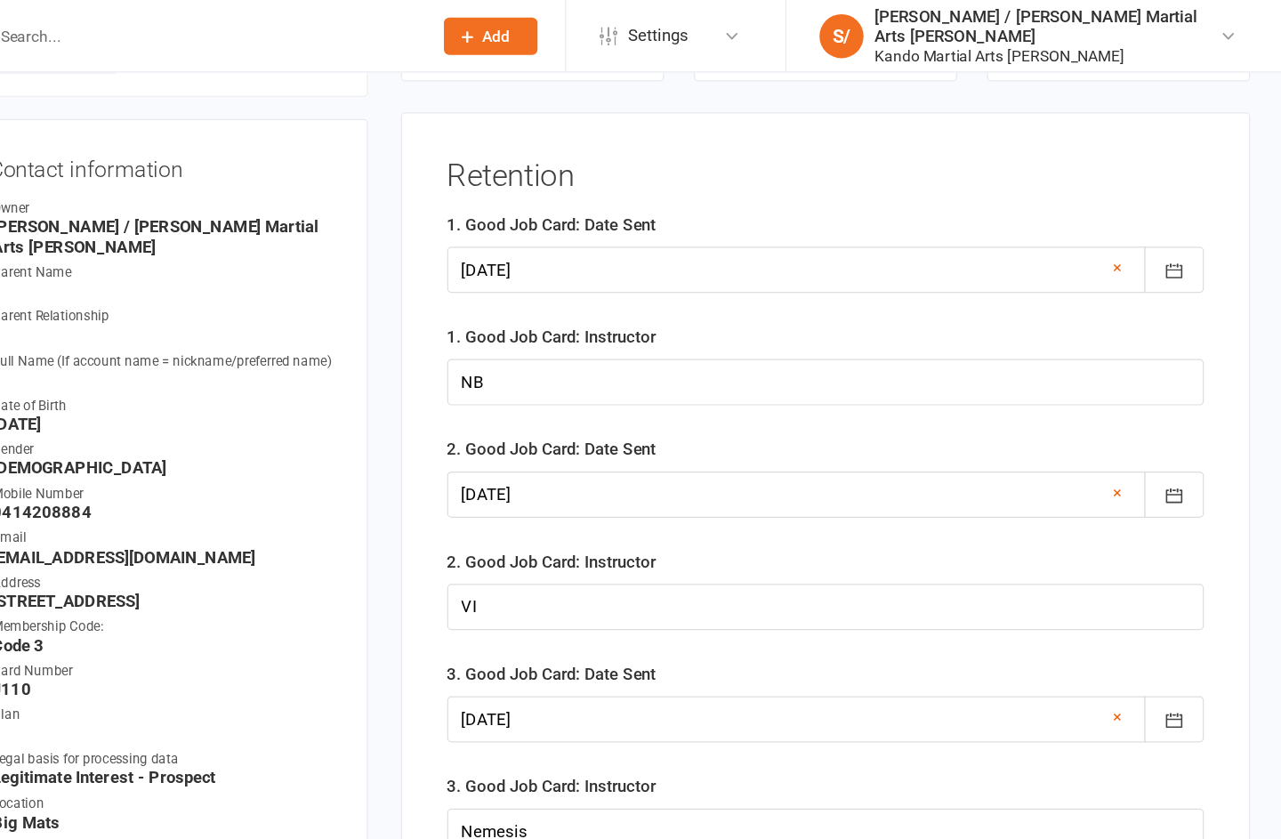
click at [960, 210] on icon "button" at bounding box center [1195, 219] width 18 height 18
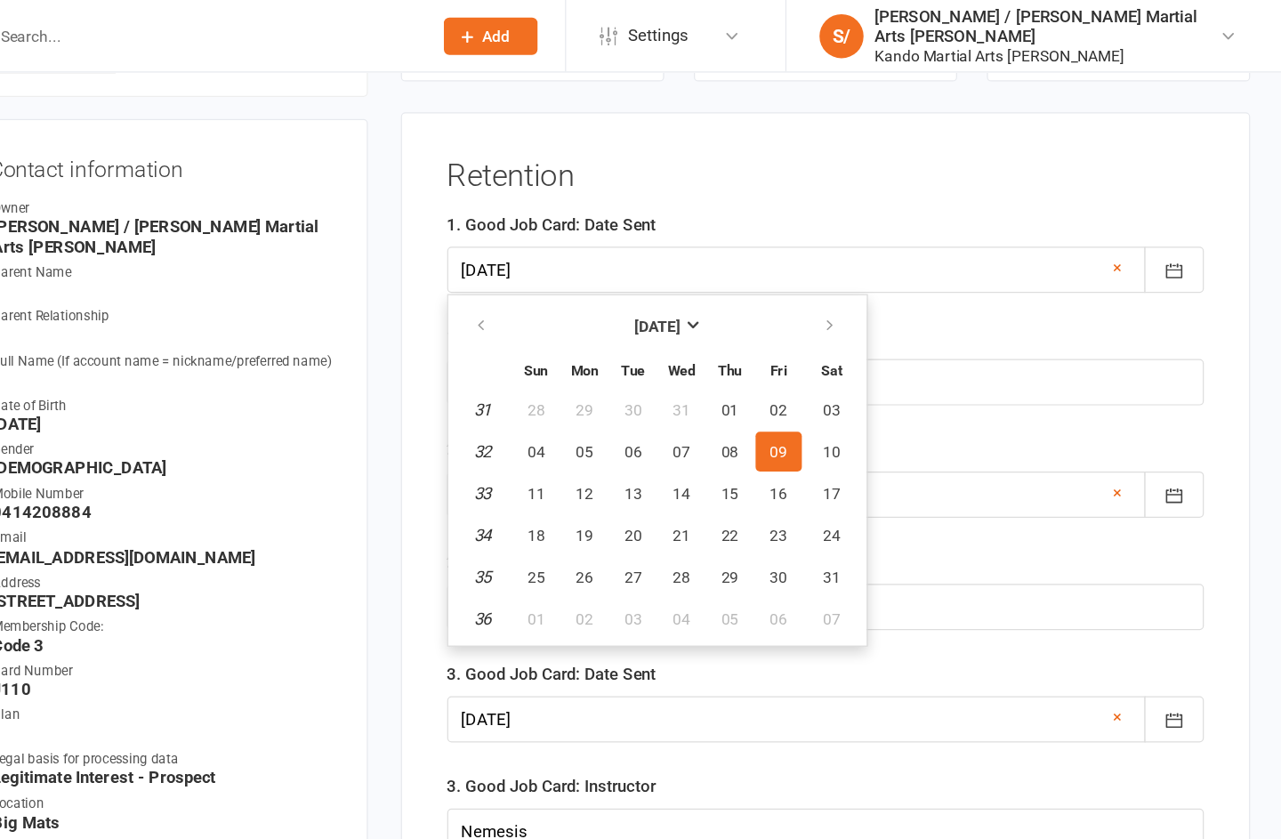
click at [759, 267] on strong "[DATE]" at bounding box center [777, 263] width 37 height 14
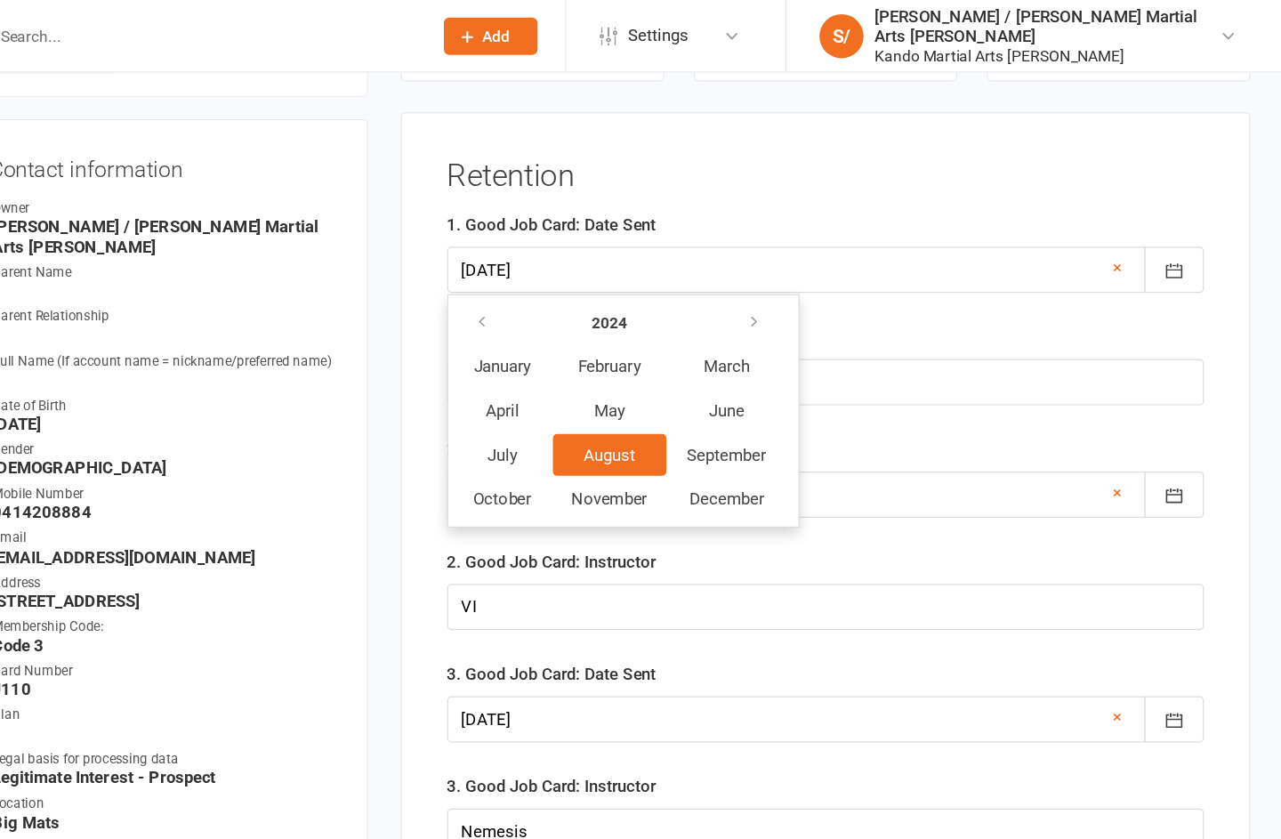
click at [838, 251] on button "button" at bounding box center [857, 261] width 38 height 32
click at [629, 404] on span "October" at bounding box center [652, 403] width 47 height 16
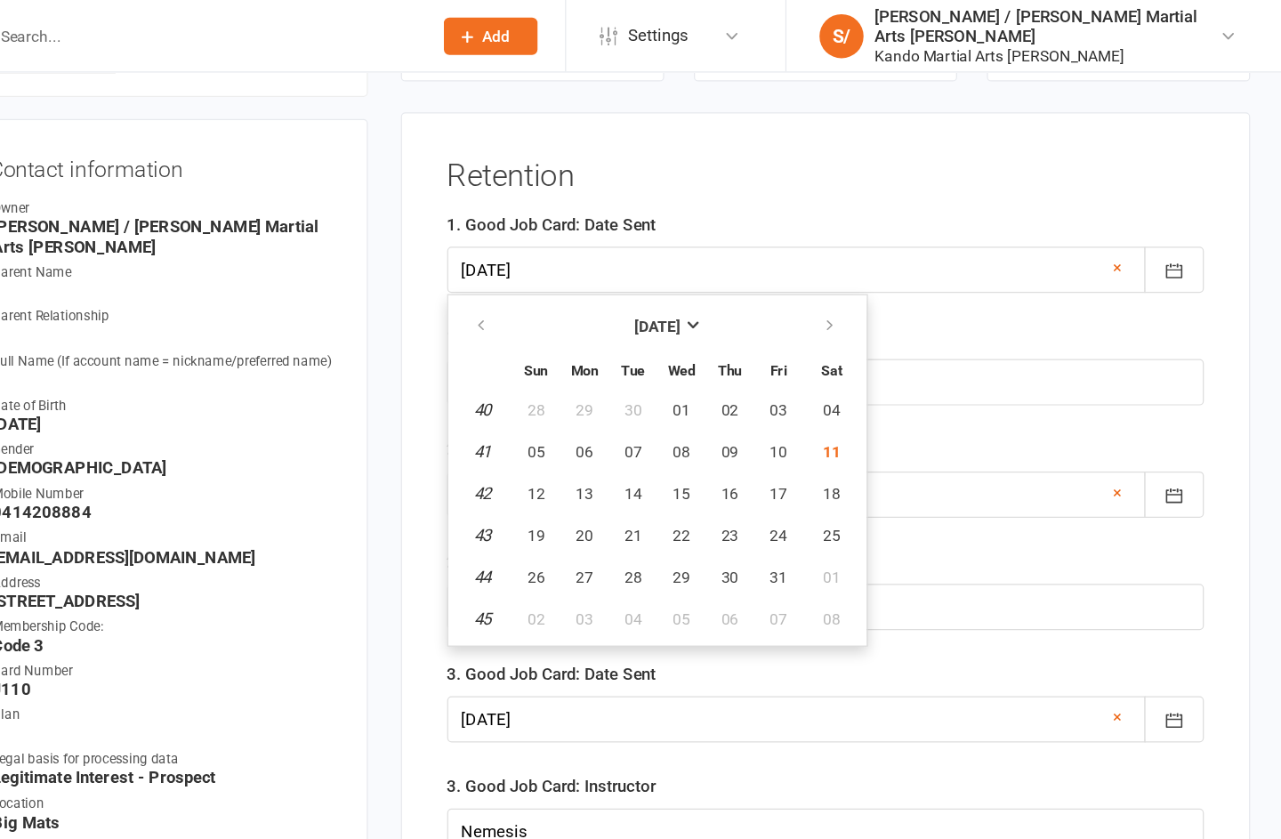
click at [896, 395] on button "18" at bounding box center [918, 399] width 45 height 32
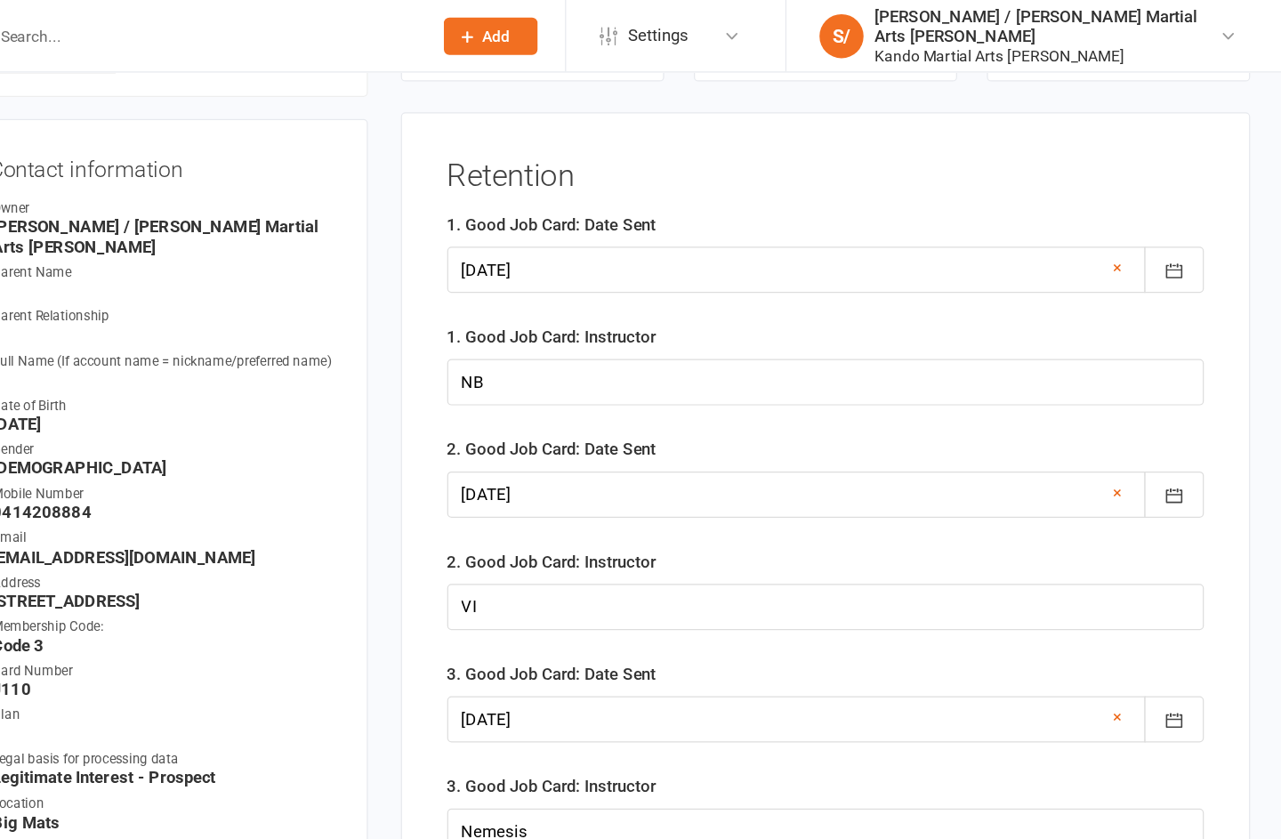
click at [659, 213] on div at bounding box center [913, 217] width 611 height 37
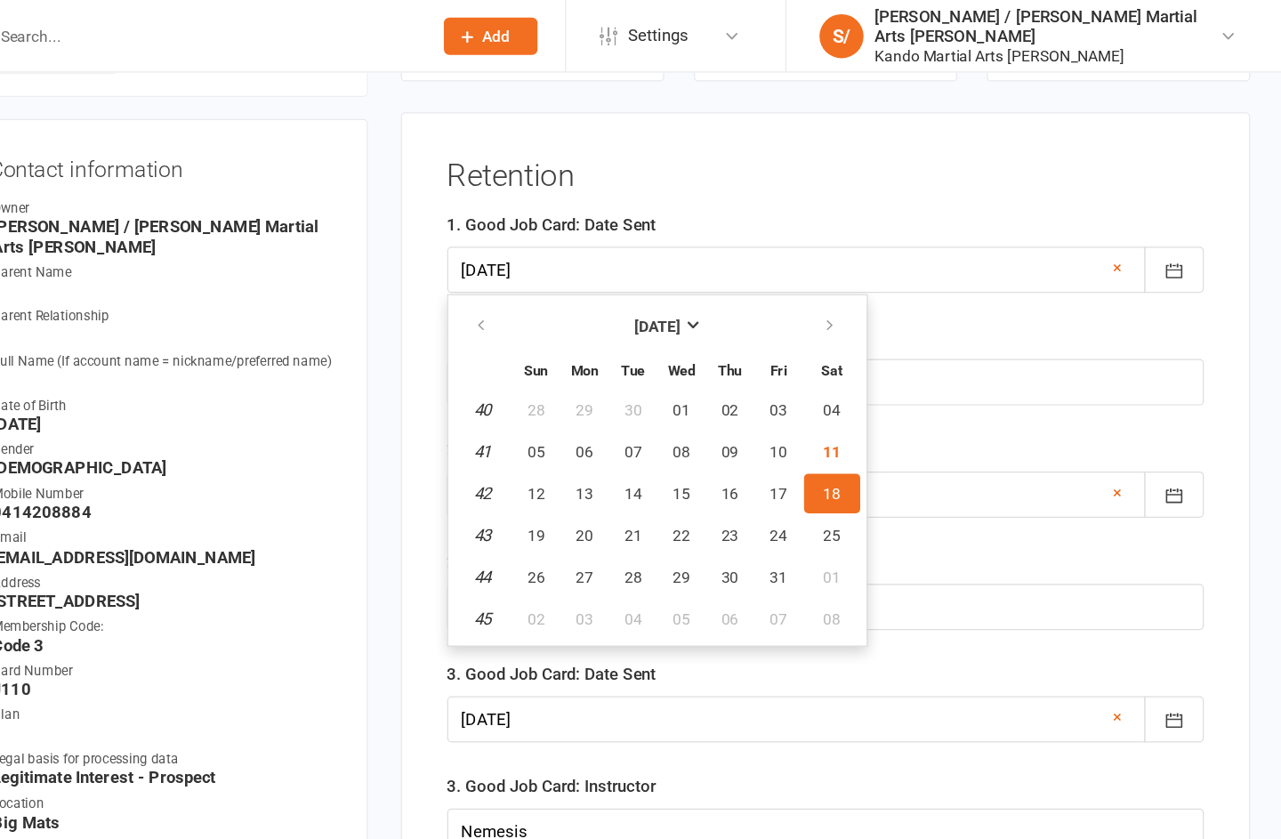
click at [911, 370] on span "11" at bounding box center [918, 365] width 14 height 14
type input "[DATE]"
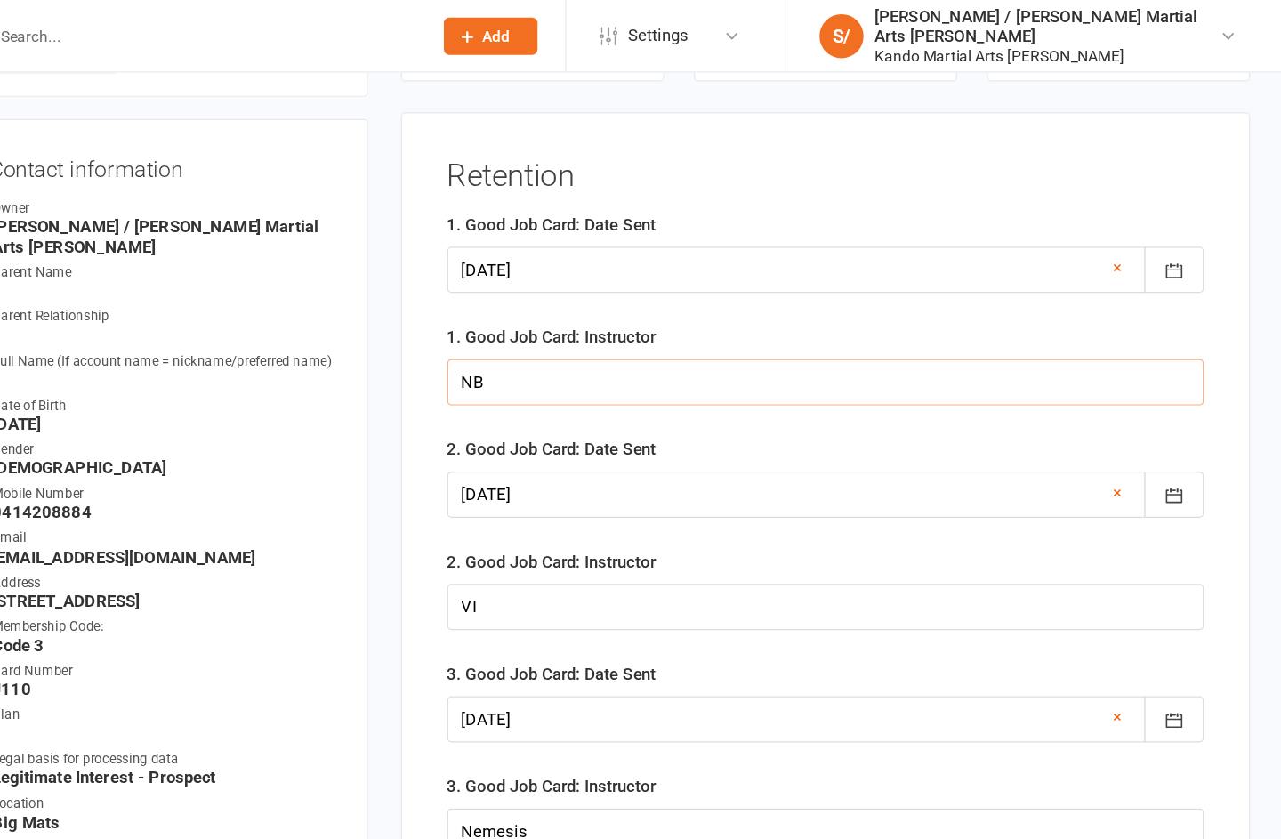
click at [608, 320] on input "NB" at bounding box center [913, 308] width 611 height 37
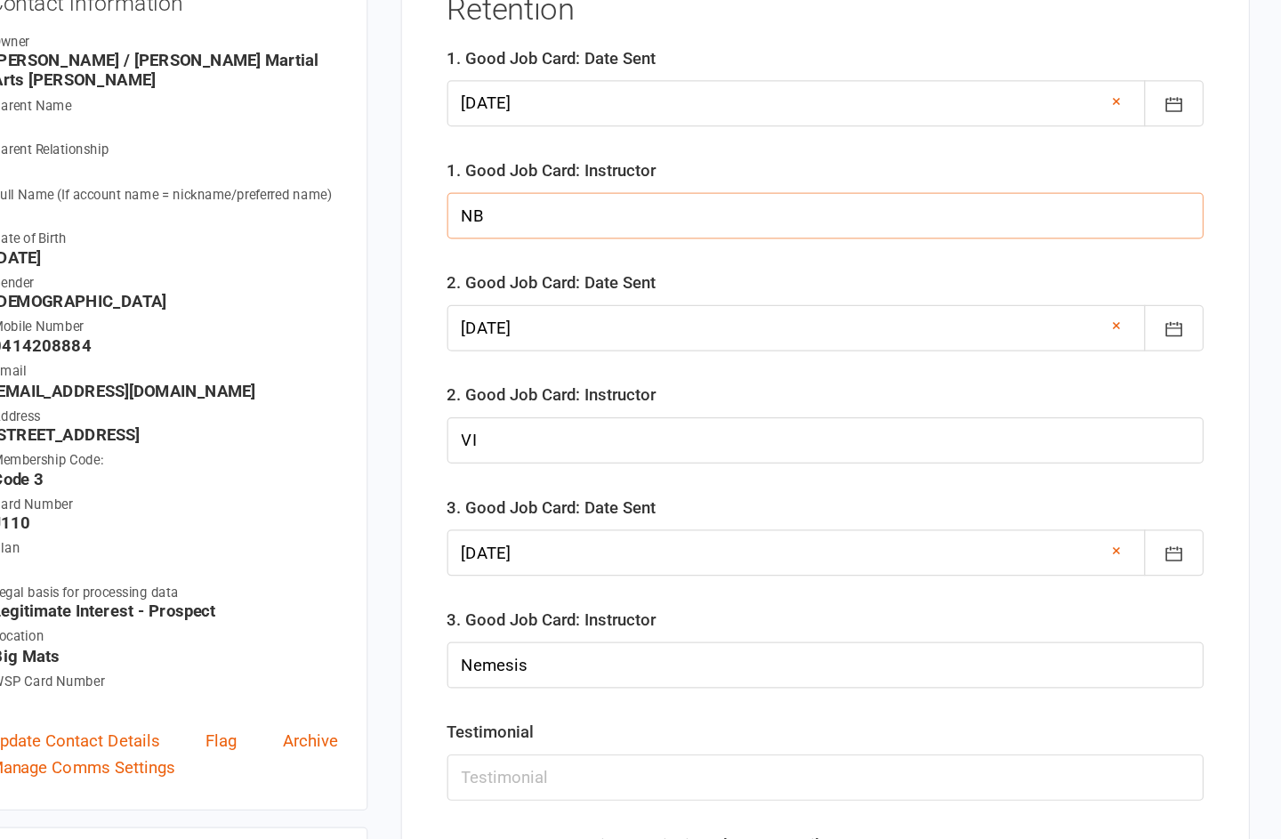
type input "N"
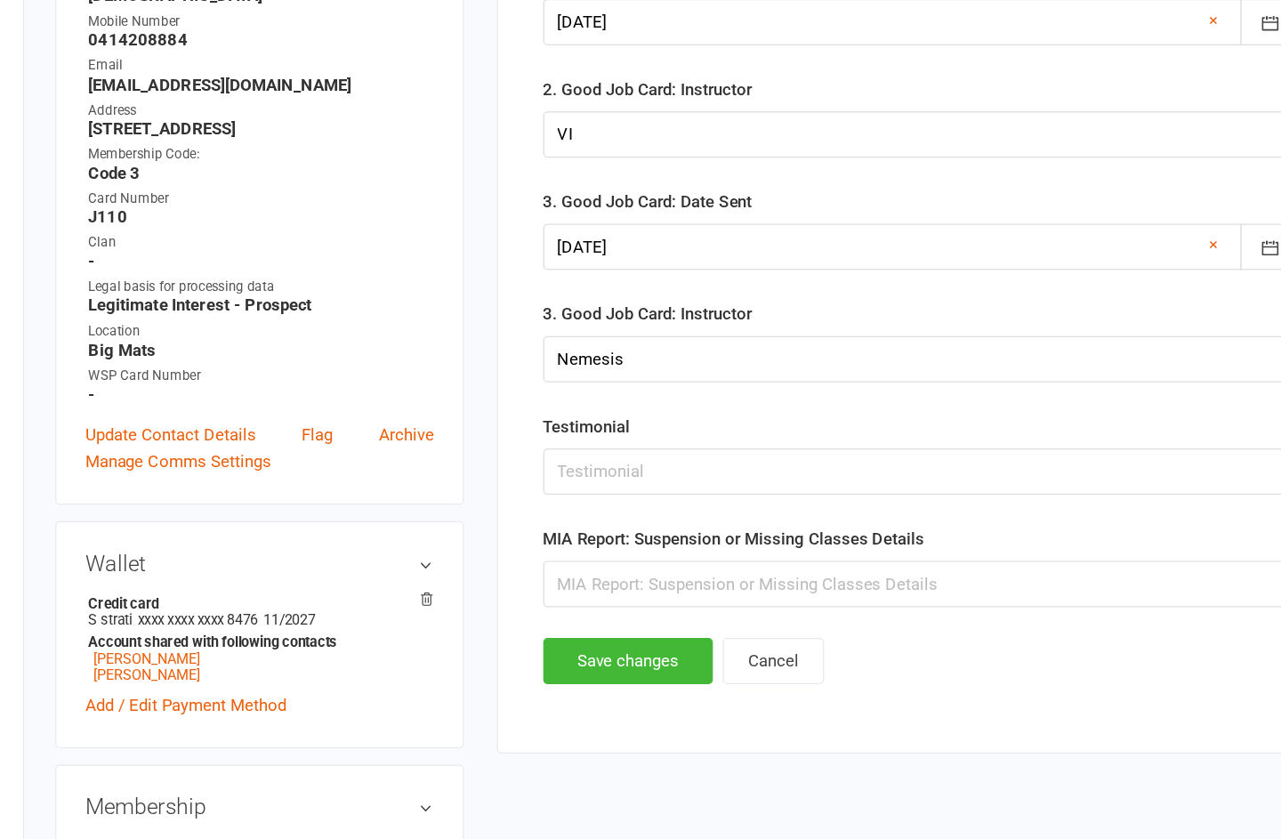
scroll to position [466, 0]
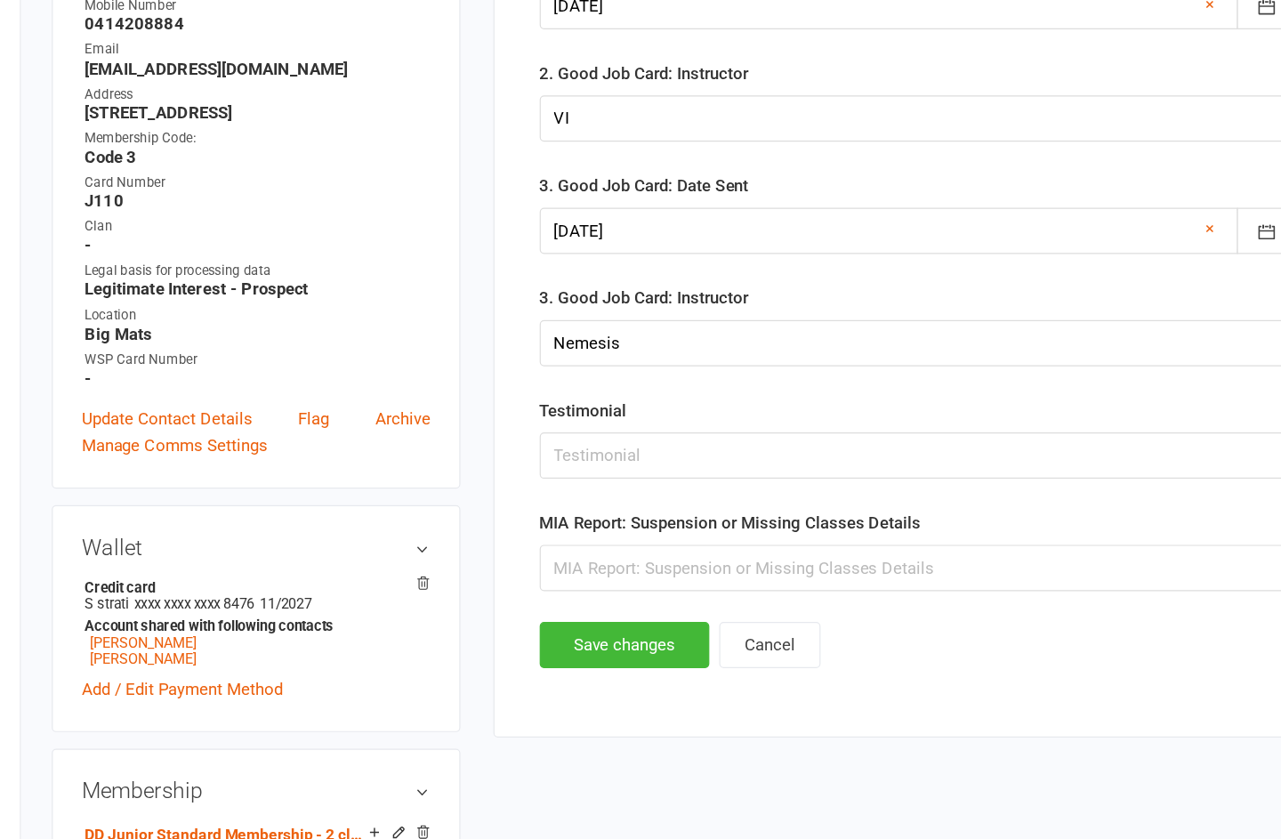
type input "[PERSON_NAME]"
click at [608, 602] on button "Save changes" at bounding box center [676, 620] width 137 height 37
